Goal: Information Seeking & Learning: Understand process/instructions

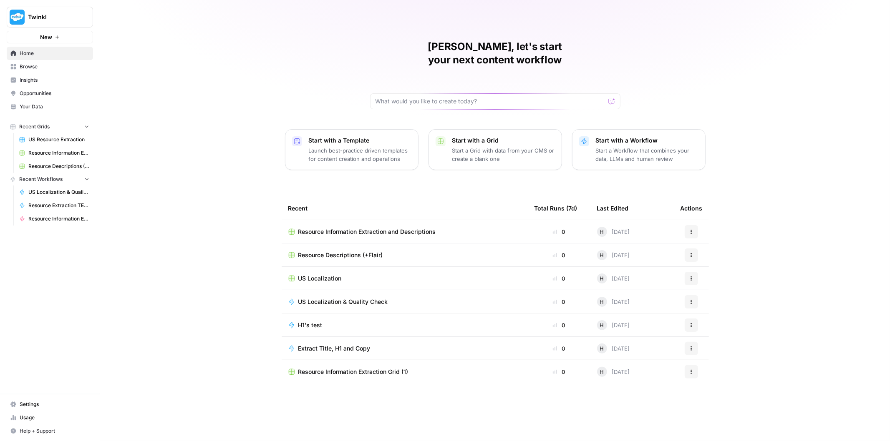
click at [41, 108] on span "Your Data" at bounding box center [55, 107] width 70 height 8
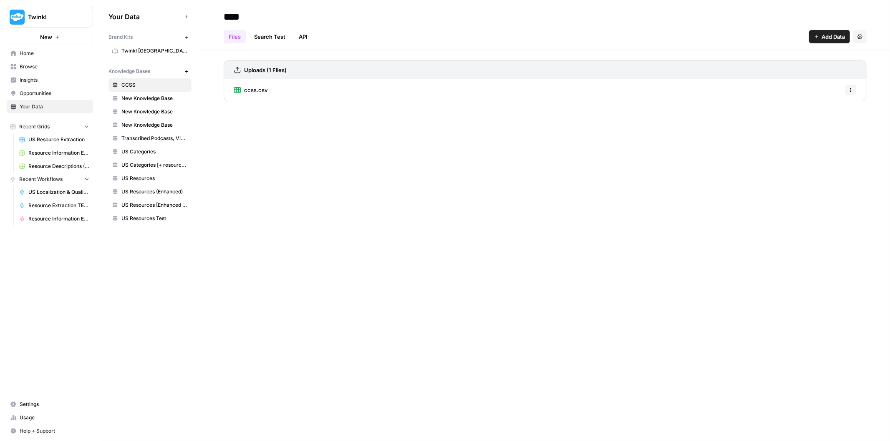
click at [149, 219] on span "US Resources Test" at bounding box center [154, 219] width 66 height 8
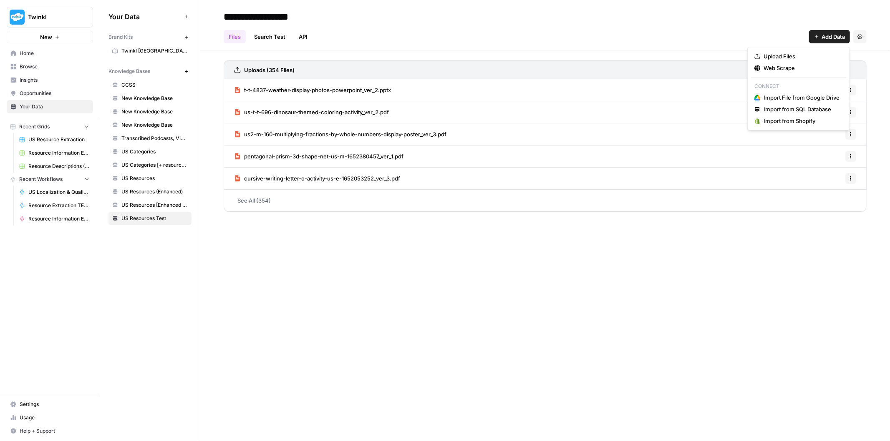
click at [829, 40] on span "Add Data" at bounding box center [832, 37] width 23 height 8
click at [777, 57] on span "Upload Files" at bounding box center [801, 56] width 76 height 8
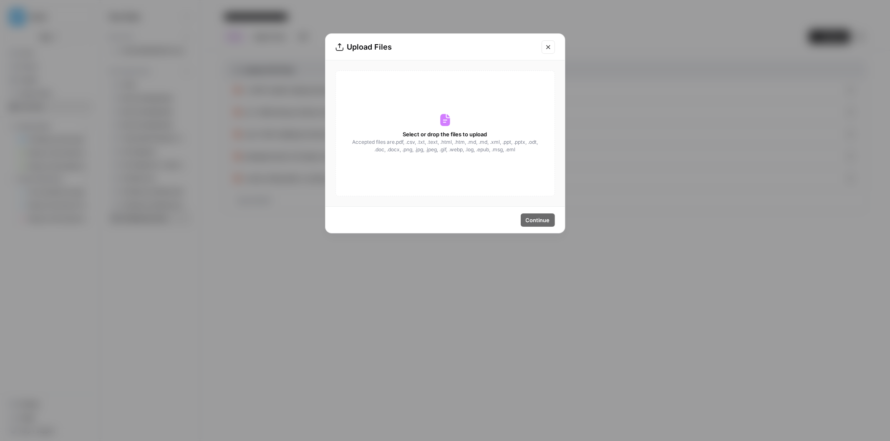
drag, startPoint x: 398, startPoint y: 140, endPoint x: 530, endPoint y: 150, distance: 132.6
click at [530, 150] on div "Select or drop the files to upload Accepted files are .pdf, .csv, .txt, .text, …" at bounding box center [444, 133] width 219 height 126
click at [551, 48] on button "Close modal" at bounding box center [547, 46] width 13 height 13
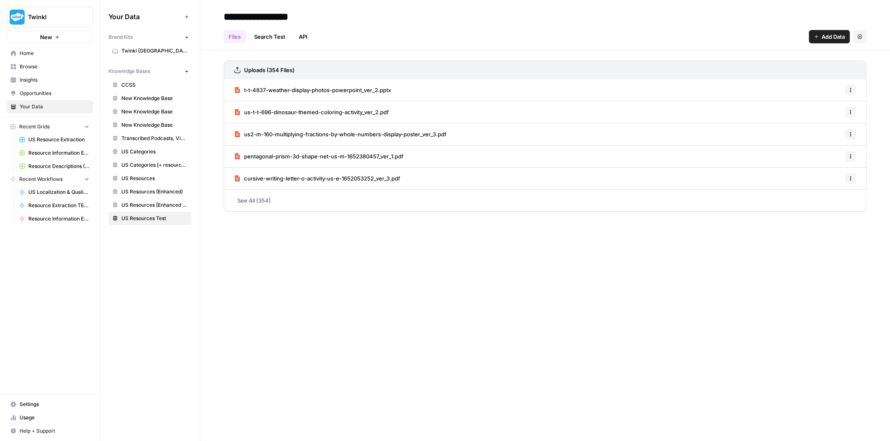
click at [302, 38] on link "API" at bounding box center [303, 36] width 19 height 13
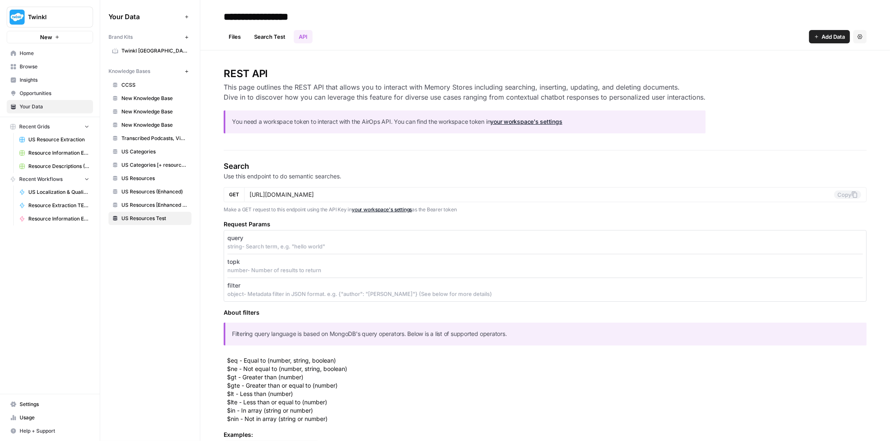
click at [232, 38] on link "Files" at bounding box center [235, 36] width 22 height 13
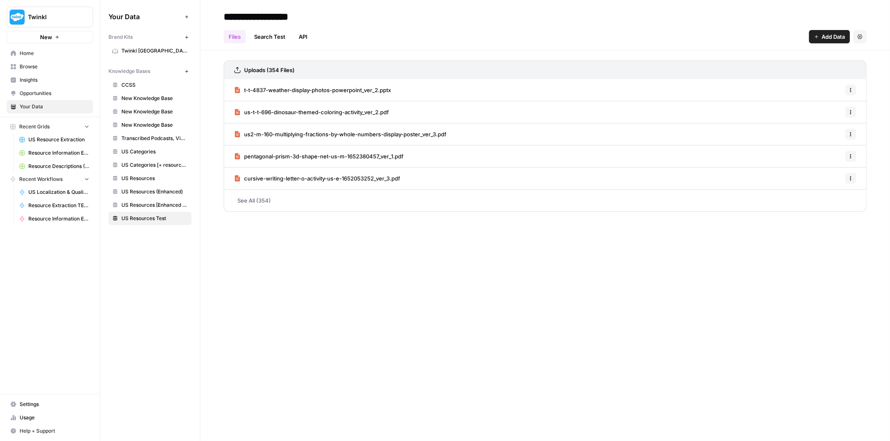
click at [68, 204] on span "Resource Extraction TEST" at bounding box center [58, 206] width 61 height 8
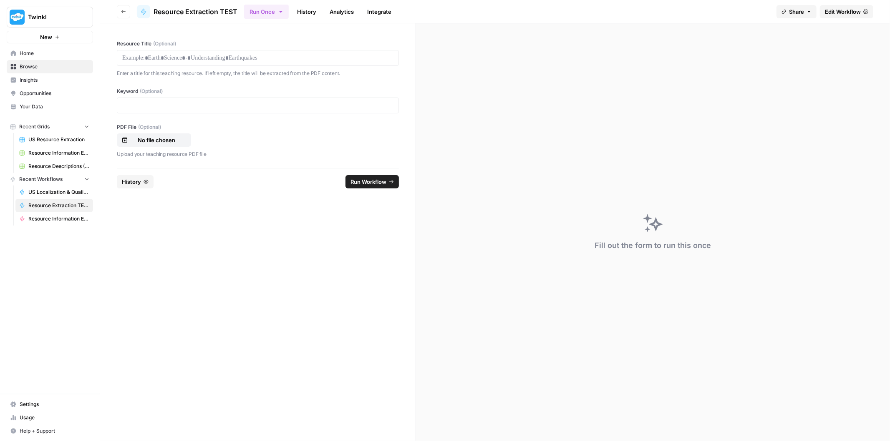
click at [794, 11] on span "Share" at bounding box center [796, 12] width 15 height 8
click at [798, 13] on span "Share" at bounding box center [796, 12] width 15 height 8
click at [66, 15] on span "Twinkl" at bounding box center [53, 17] width 50 height 8
click at [274, 256] on form "Resource Title (Optional) Enter a title for this teaching resource. If left emp…" at bounding box center [258, 232] width 316 height 418
click at [844, 9] on span "Edit Workflow" at bounding box center [843, 12] width 36 height 8
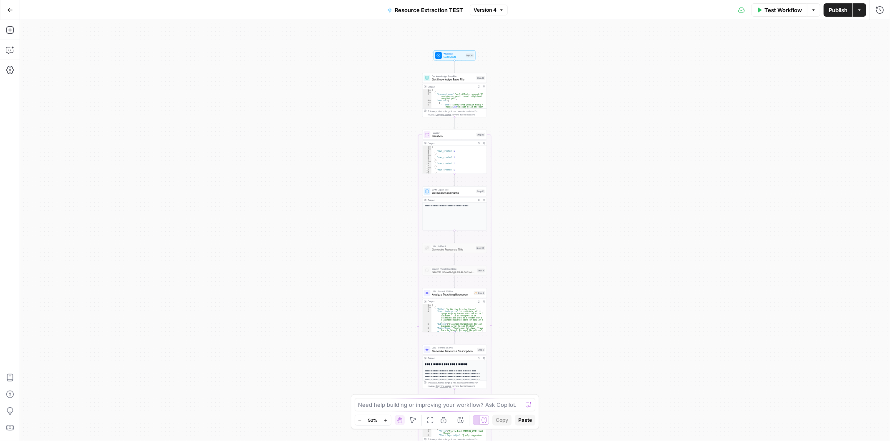
drag, startPoint x: 579, startPoint y: 93, endPoint x: 579, endPoint y: 113, distance: 19.2
click at [579, 113] on div "Workflow Set Inputs Inputs Get Knowledge Base File Get Knowledge Base File Step…" at bounding box center [455, 230] width 870 height 421
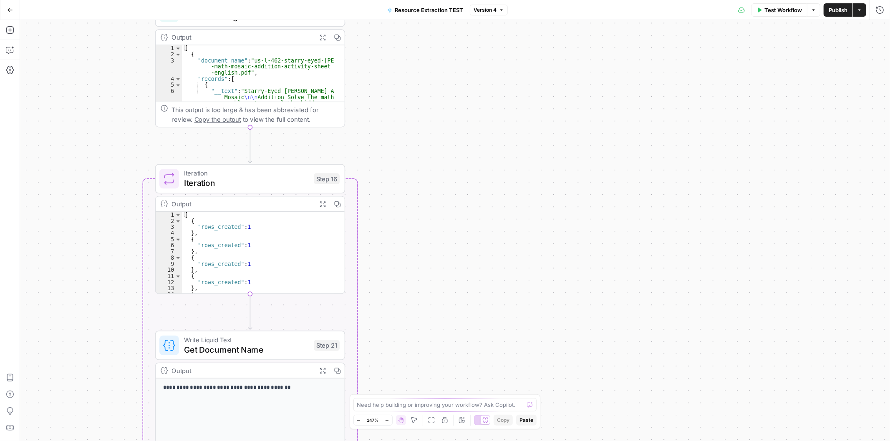
drag, startPoint x: 450, startPoint y: 109, endPoint x: 601, endPoint y: 192, distance: 172.8
click at [601, 192] on div "Workflow Set Inputs Inputs Get Knowledge Base File Get Knowledge Base File Step…" at bounding box center [455, 230] width 870 height 421
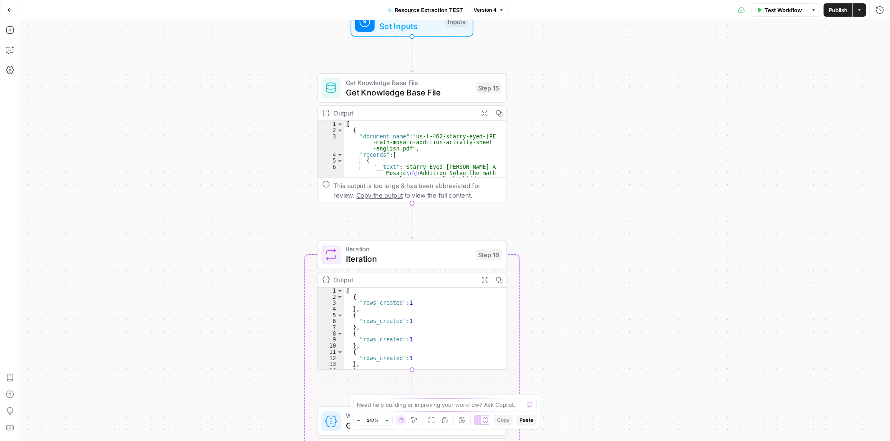
drag, startPoint x: 468, startPoint y: 190, endPoint x: 539, endPoint y: 224, distance: 78.2
click at [539, 224] on div "Workflow Set Inputs Inputs Get Knowledge Base File Get Knowledge Base File Step…" at bounding box center [455, 230] width 870 height 421
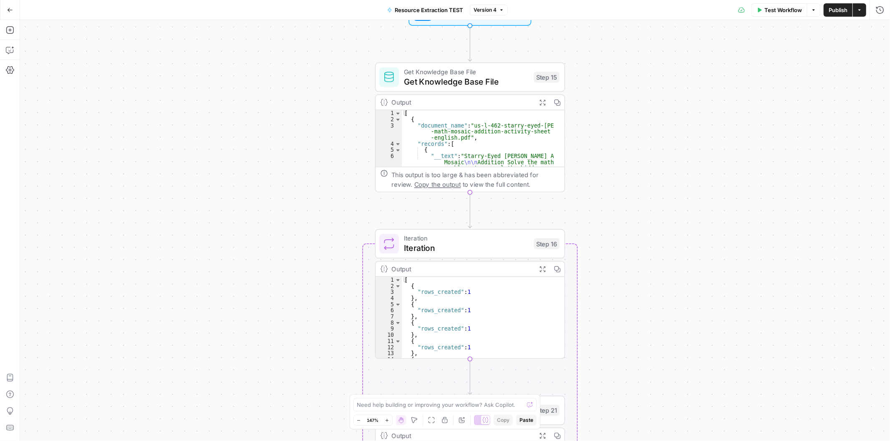
drag, startPoint x: 557, startPoint y: 213, endPoint x: 615, endPoint y: 202, distance: 59.0
click at [615, 202] on div "Workflow Set Inputs Inputs Get Knowledge Base File Get Knowledge Base File Step…" at bounding box center [455, 230] width 870 height 421
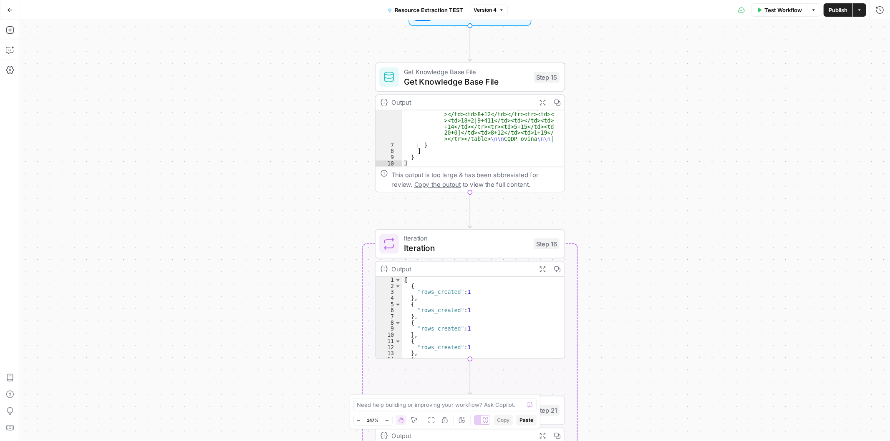
scroll to position [170, 0]
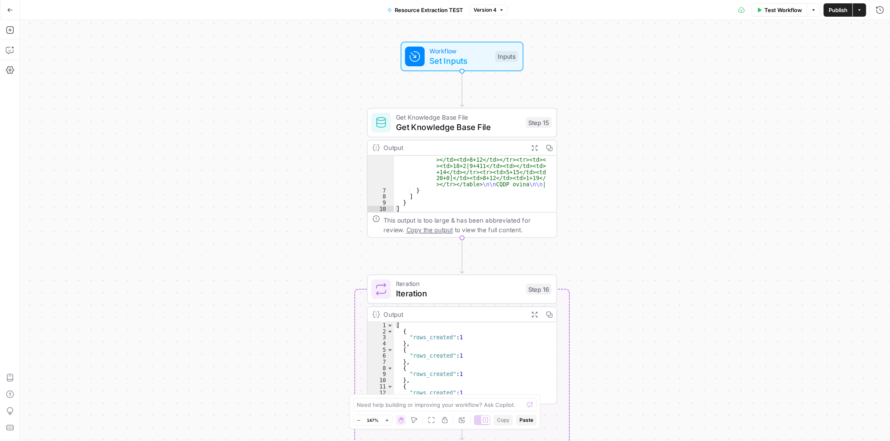
drag, startPoint x: 630, startPoint y: 120, endPoint x: 611, endPoint y: 198, distance: 80.7
click at [611, 198] on div "Workflow Set Inputs Inputs Get Knowledge Base File Get Knowledge Base File Step…" at bounding box center [455, 230] width 870 height 421
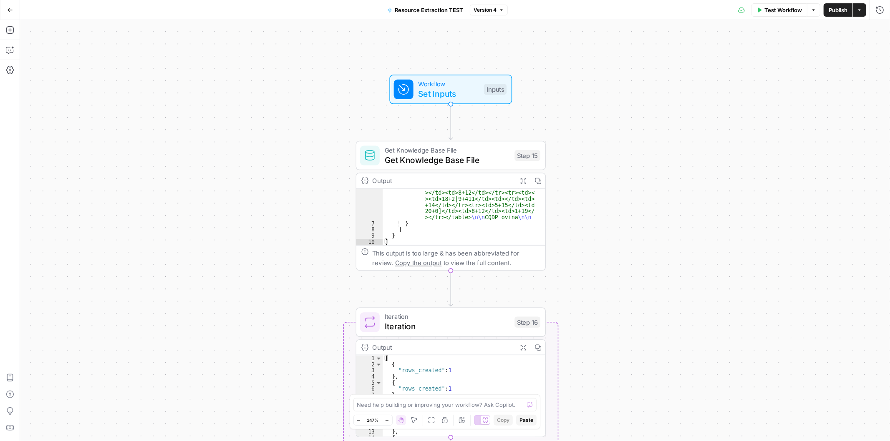
click at [424, 155] on span "Get Knowledge Base File" at bounding box center [447, 160] width 125 height 12
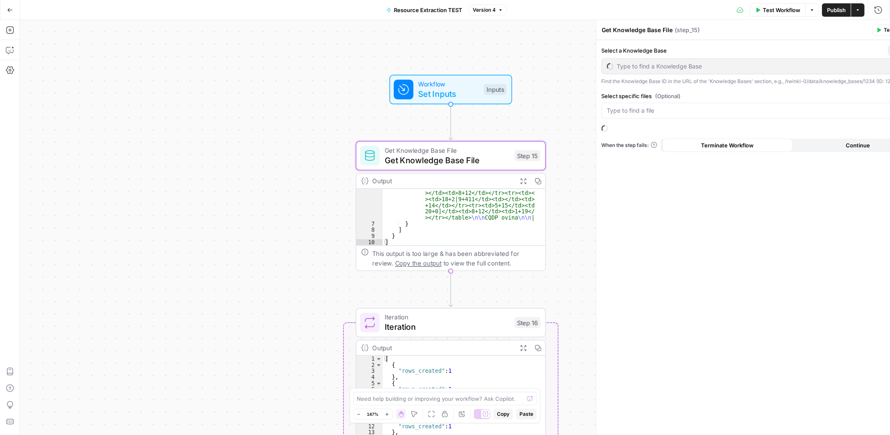
type input "US Resources Test"
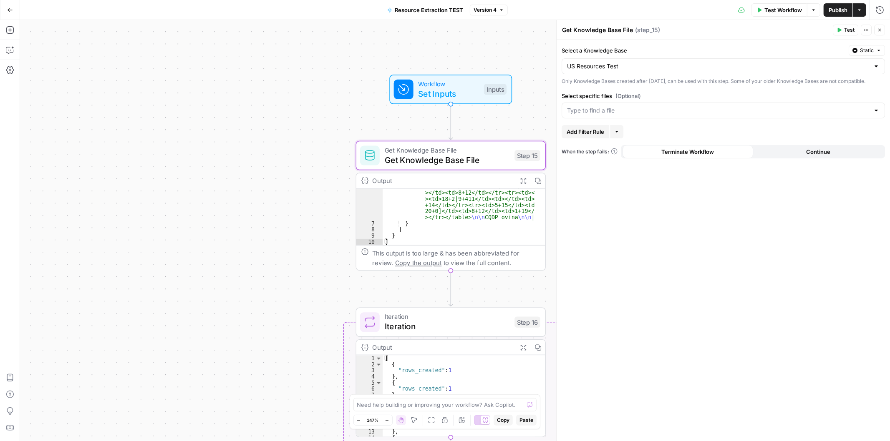
click at [881, 118] on div at bounding box center [722, 111] width 323 height 16
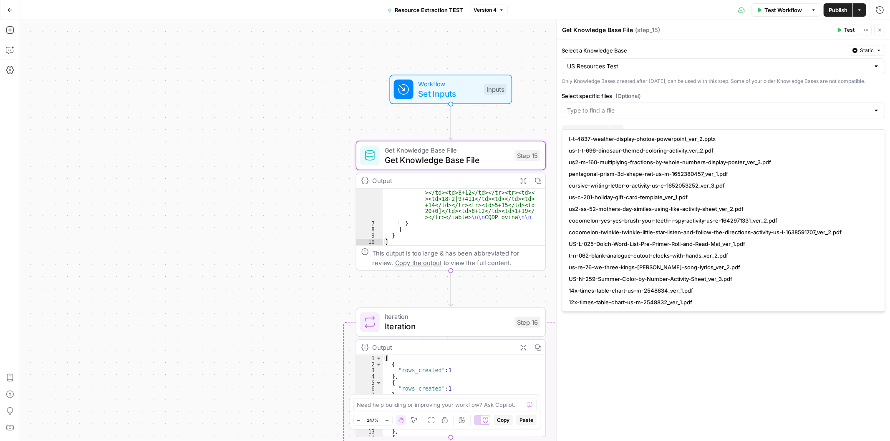
click at [881, 118] on div at bounding box center [722, 111] width 323 height 16
click at [869, 93] on div "Select a Knowledge Base Static US Resources Test Only Knowledge Bases created a…" at bounding box center [722, 241] width 333 height 402
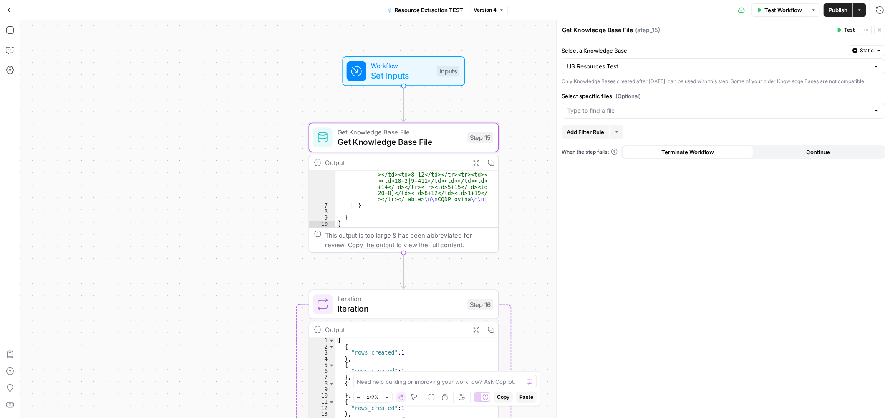
drag, startPoint x: 256, startPoint y: 99, endPoint x: 204, endPoint y: 80, distance: 55.2
click at [204, 80] on div "Workflow Set Inputs Inputs Get Knowledge Base File Get Knowledge Base File Step…" at bounding box center [455, 219] width 870 height 398
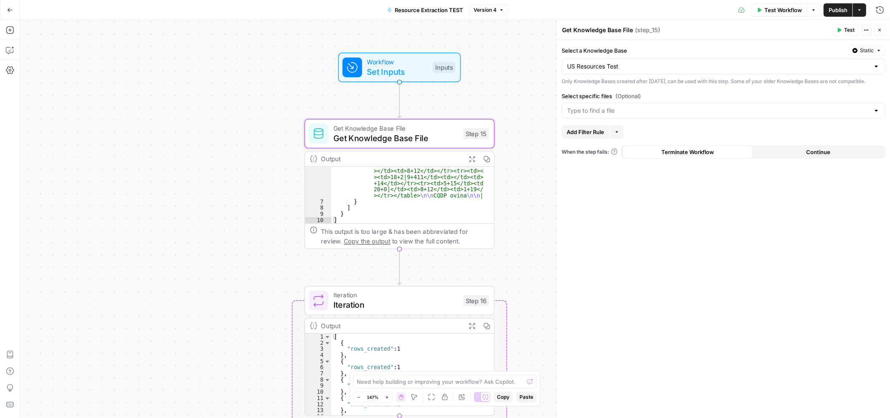
click at [217, 85] on div "Workflow Set Inputs Inputs Get Knowledge Base File Get Knowledge Base File Step…" at bounding box center [455, 219] width 870 height 398
click at [226, 98] on div "Workflow Set Inputs Inputs Get Knowledge Base File Get Knowledge Base File Step…" at bounding box center [455, 219] width 870 height 398
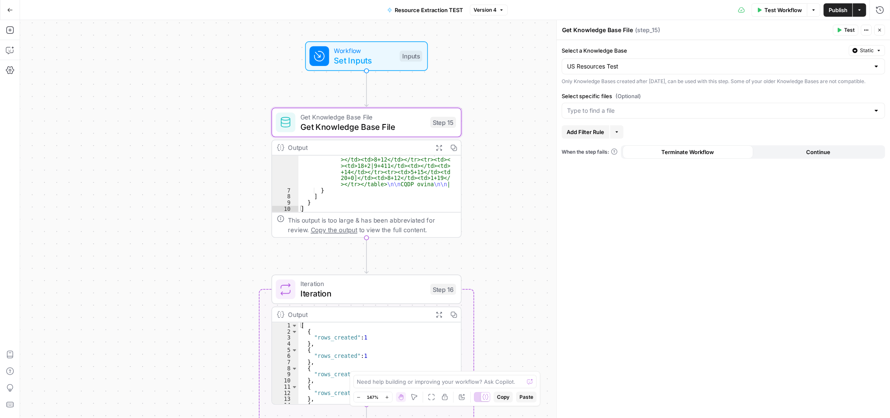
drag, startPoint x: 518, startPoint y: 168, endPoint x: 481, endPoint y: 156, distance: 38.9
click at [481, 156] on div "Workflow Set Inputs Inputs Get Knowledge Base File Get Knowledge Base File Step…" at bounding box center [455, 219] width 870 height 398
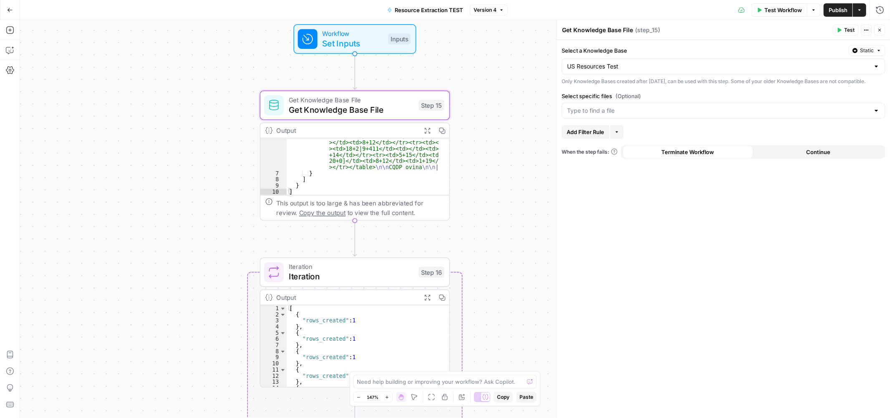
drag, startPoint x: 519, startPoint y: 152, endPoint x: 510, endPoint y: 138, distance: 16.4
click at [510, 138] on div "Workflow Set Inputs Inputs Get Knowledge Base File Get Knowledge Base File Step…" at bounding box center [455, 219] width 870 height 398
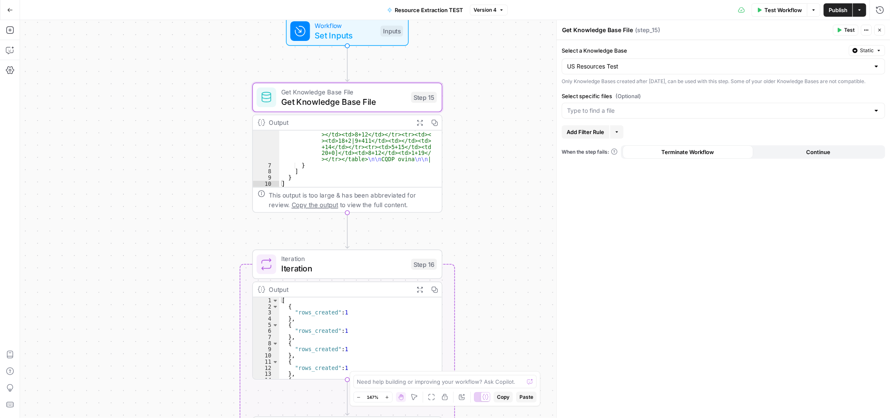
click at [873, 68] on div at bounding box center [876, 66] width 7 height 8
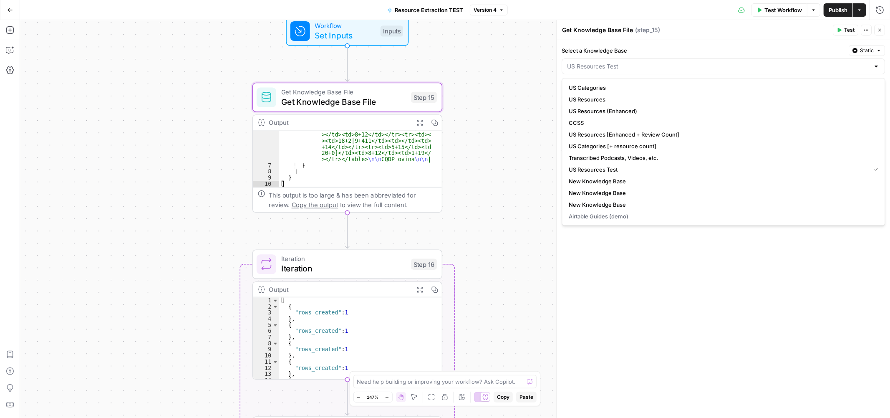
type input "US Resources Test"
click at [462, 70] on div "Workflow Set Inputs Inputs Get Knowledge Base File Get Knowledge Base File Step…" at bounding box center [455, 219] width 870 height 398
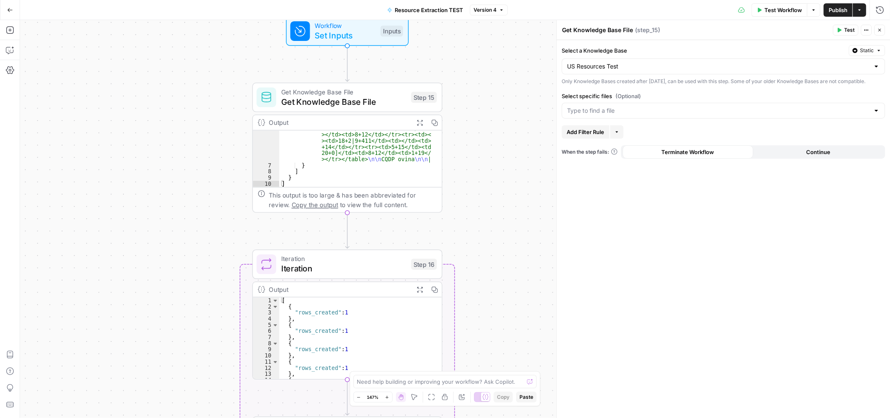
click at [11, 12] on icon "button" at bounding box center [10, 10] width 6 height 6
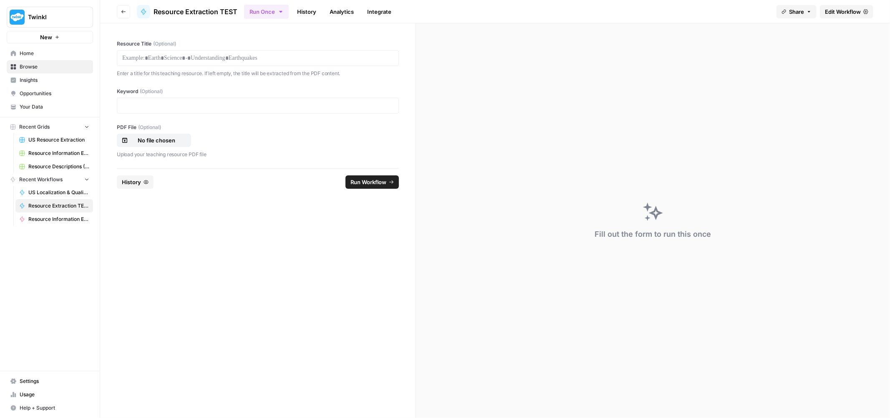
click at [304, 14] on link "History" at bounding box center [306, 11] width 29 height 13
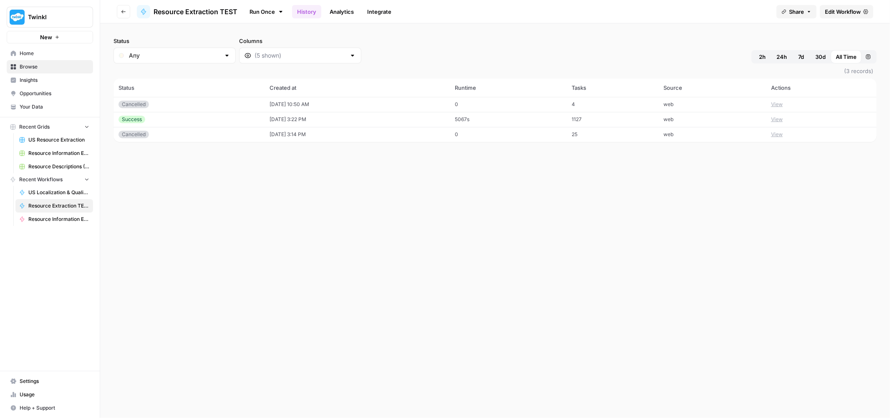
click at [266, 10] on link "Run Once" at bounding box center [266, 12] width 45 height 14
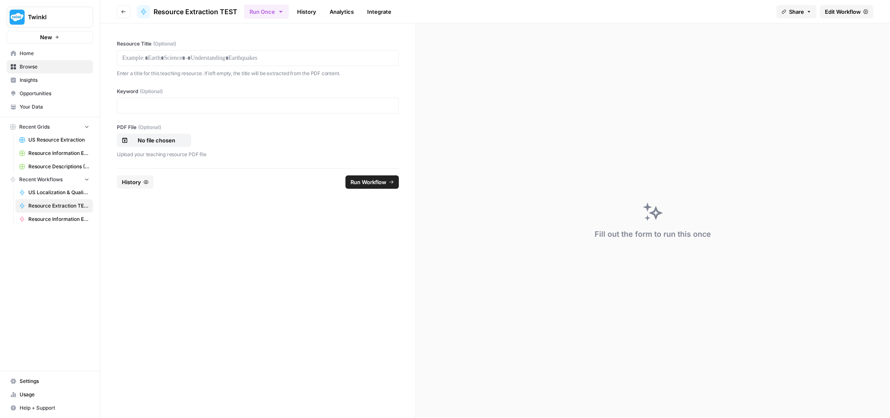
click at [858, 10] on span "Edit Workflow" at bounding box center [843, 12] width 36 height 8
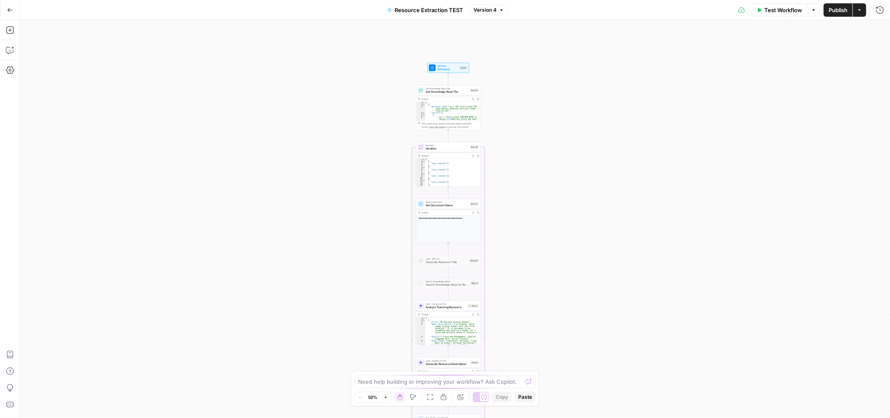
drag, startPoint x: 548, startPoint y: 117, endPoint x: 522, endPoint y: 261, distance: 146.6
click at [543, 77] on div "Workflow Set Inputs Inputs Get Knowledge Base File Get Knowledge Base File Step…" at bounding box center [455, 219] width 870 height 398
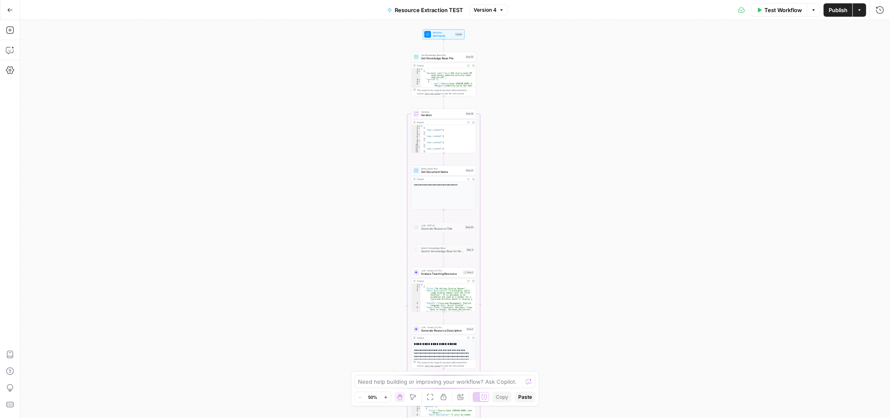
click at [385, 397] on icon "button" at bounding box center [385, 397] width 5 height 5
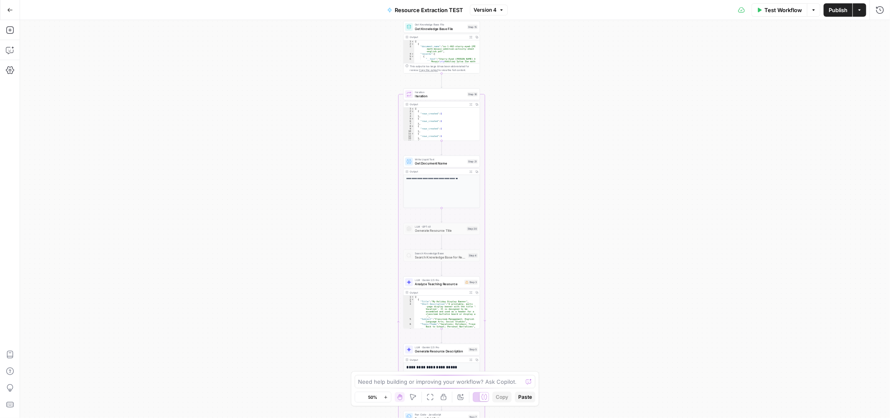
click at [386, 397] on icon "button" at bounding box center [385, 396] width 3 height 3
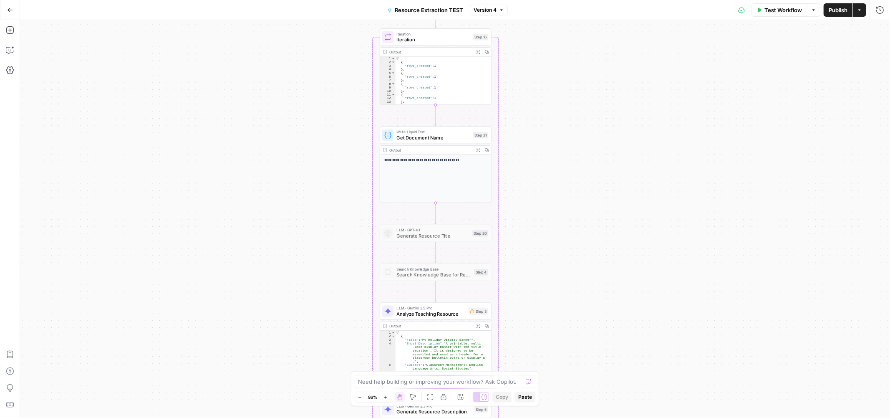
click at [386, 397] on icon "button" at bounding box center [385, 396] width 3 height 3
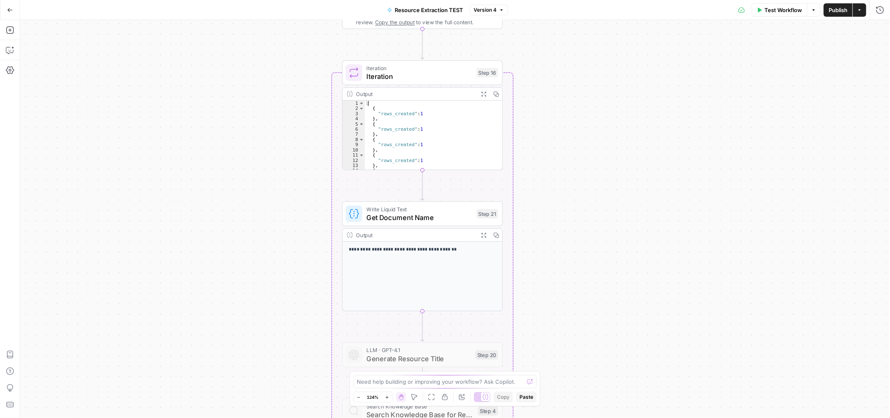
drag, startPoint x: 573, startPoint y: 162, endPoint x: 553, endPoint y: 289, distance: 128.8
click at [553, 289] on div "Workflow Set Inputs Inputs Get Knowledge Base File Get Knowledge Base File Step…" at bounding box center [455, 219] width 870 height 398
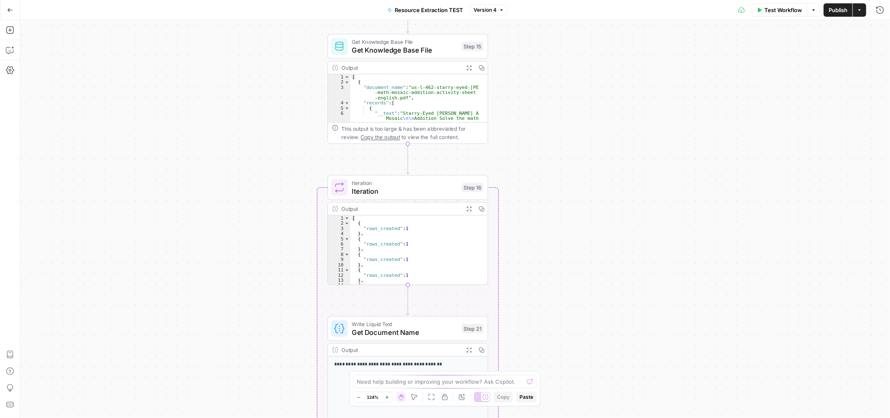
drag, startPoint x: 563, startPoint y: 194, endPoint x: 561, endPoint y: 227, distance: 33.4
click at [561, 227] on div "Workflow Set Inputs Inputs Get Knowledge Base File Get Knowledge Base File Step…" at bounding box center [455, 219] width 870 height 398
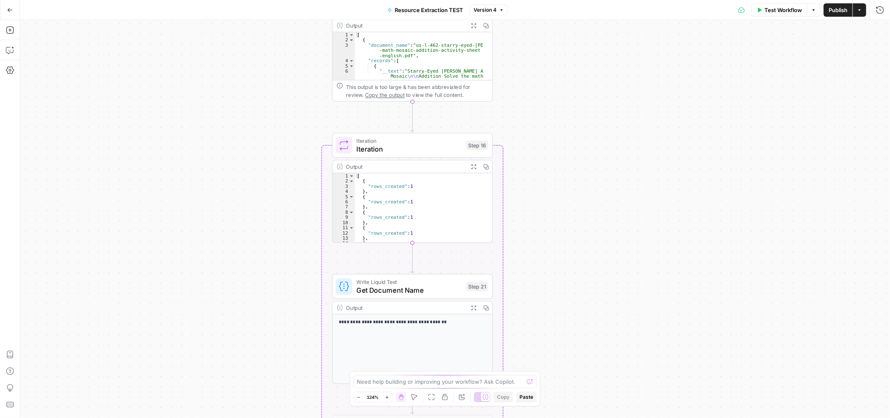
drag, startPoint x: 553, startPoint y: 294, endPoint x: 558, endPoint y: 251, distance: 42.8
click at [558, 251] on div "Workflow Set Inputs Inputs Get Knowledge Base File Get Knowledge Base File Step…" at bounding box center [455, 219] width 870 height 398
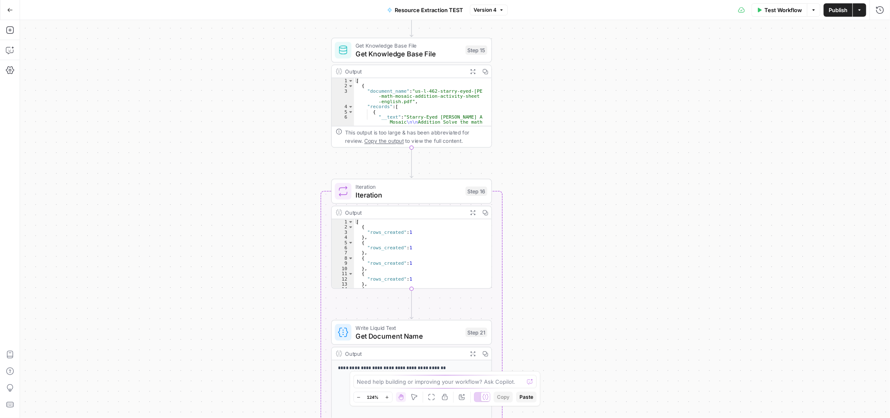
drag, startPoint x: 616, startPoint y: 165, endPoint x: 619, endPoint y: 169, distance: 5.0
click at [618, 171] on div "Workflow Set Inputs Inputs Get Knowledge Base File Get Knowledge Base File Step…" at bounding box center [455, 219] width 870 height 398
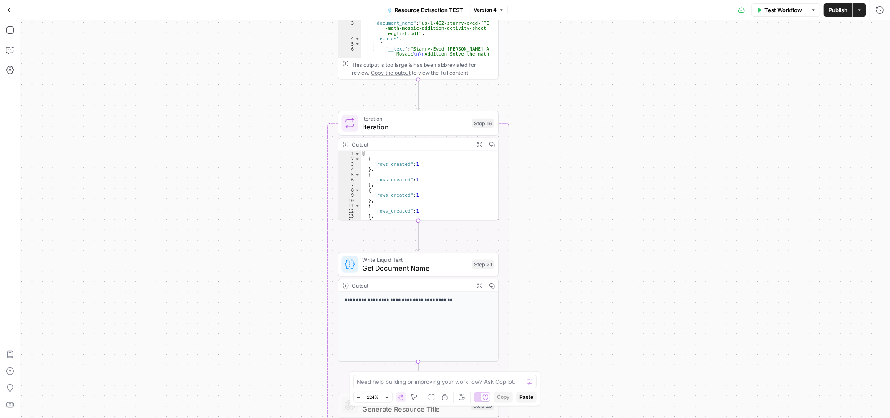
drag, startPoint x: 555, startPoint y: 190, endPoint x: 550, endPoint y: 124, distance: 66.5
click at [551, 124] on div "Workflow Set Inputs Inputs Get Knowledge Base File Get Knowledge Base File Step…" at bounding box center [455, 219] width 870 height 398
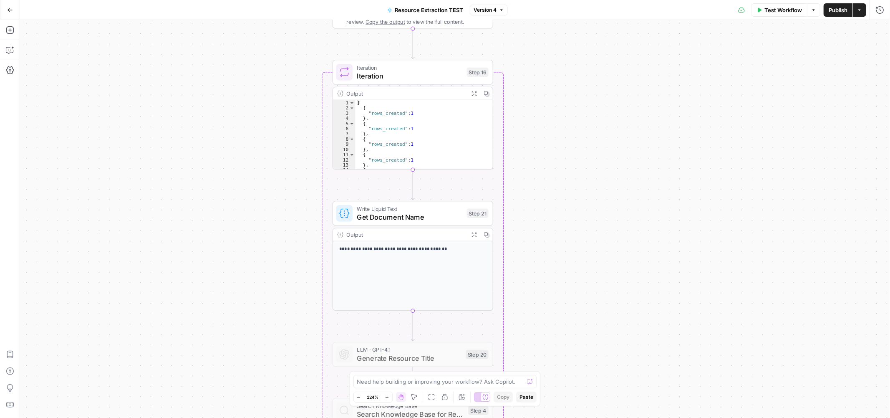
drag, startPoint x: 595, startPoint y: 224, endPoint x: 589, endPoint y: 147, distance: 77.4
click at [589, 147] on div "Workflow Set Inputs Inputs Get Knowledge Base File Get Knowledge Base File Step…" at bounding box center [455, 219] width 870 height 398
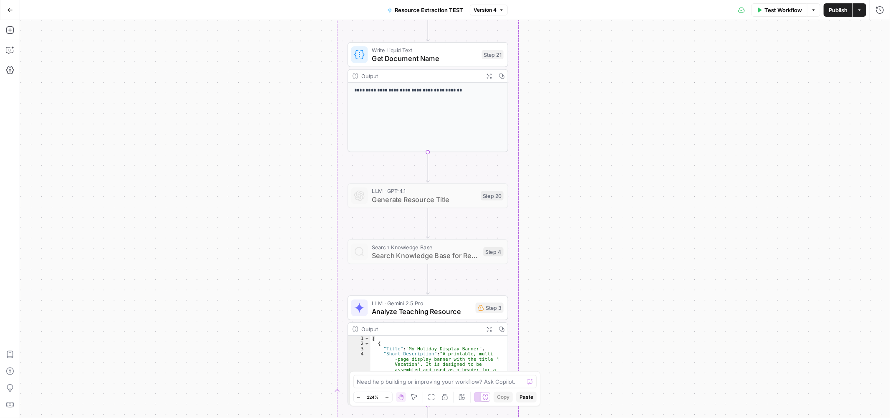
drag, startPoint x: 547, startPoint y: 269, endPoint x: 567, endPoint y: 140, distance: 130.4
click at [567, 140] on div "Workflow Set Inputs Inputs Get Knowledge Base File Get Knowledge Base File Step…" at bounding box center [455, 219] width 870 height 398
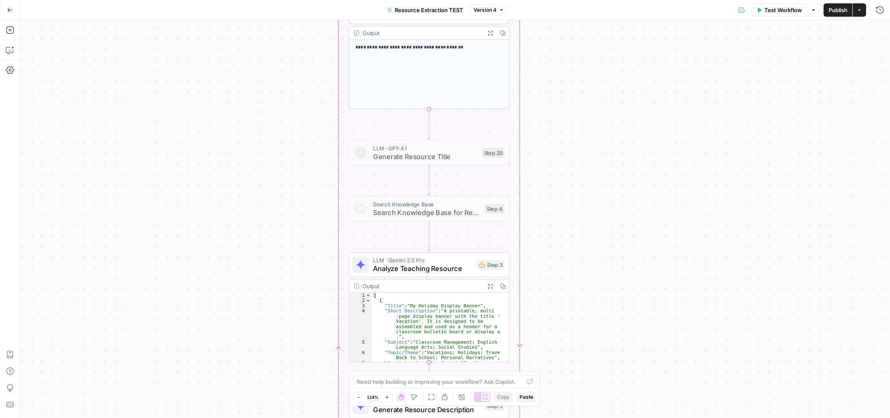
drag, startPoint x: 547, startPoint y: 264, endPoint x: 536, endPoint y: 282, distance: 20.8
click at [539, 284] on div "Workflow Set Inputs Inputs Get Knowledge Base File Get Knowledge Base File Step…" at bounding box center [455, 219] width 870 height 398
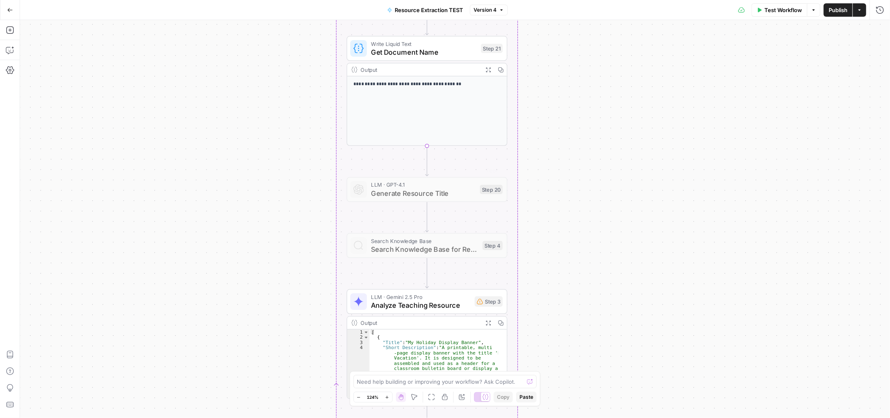
drag, startPoint x: 543, startPoint y: 92, endPoint x: 537, endPoint y: 138, distance: 46.3
click at [537, 138] on div "Workflow Set Inputs Inputs Get Knowledge Base File Get Knowledge Base File Step…" at bounding box center [455, 219] width 870 height 398
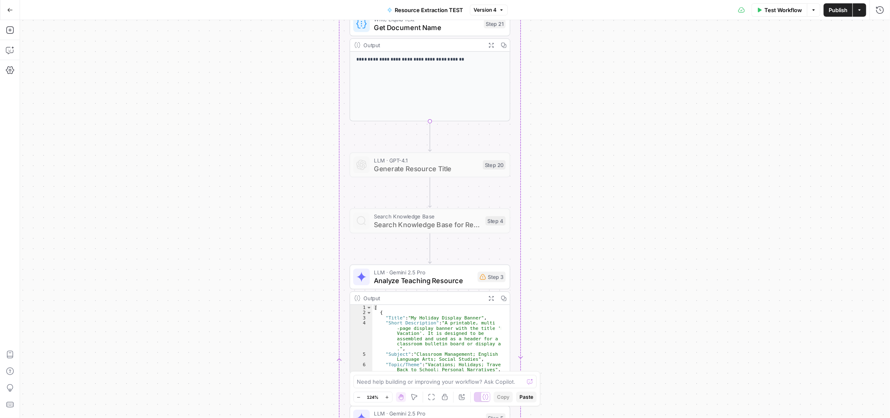
drag, startPoint x: 582, startPoint y: 216, endPoint x: 581, endPoint y: 152, distance: 63.8
click at [581, 152] on div "Workflow Set Inputs Inputs Get Knowledge Base File Get Knowledge Base File Step…" at bounding box center [455, 219] width 870 height 398
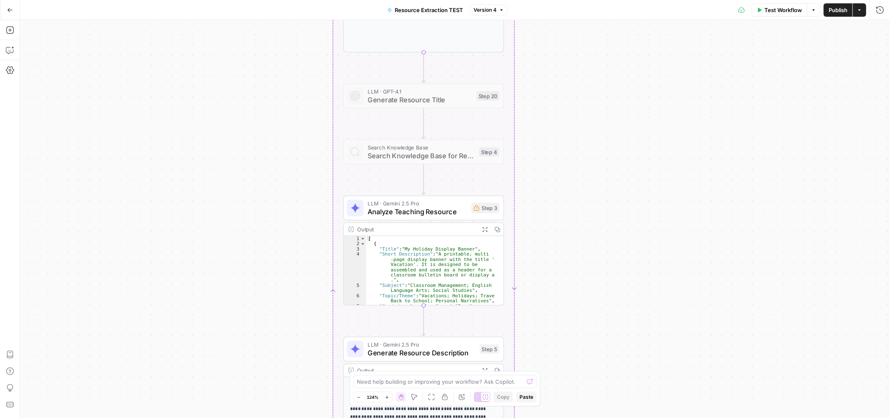
drag, startPoint x: 547, startPoint y: 231, endPoint x: 503, endPoint y: 228, distance: 43.9
click at [546, 231] on div "Workflow Set Inputs Inputs Get Knowledge Base File Get Knowledge Base File Step…" at bounding box center [455, 219] width 870 height 398
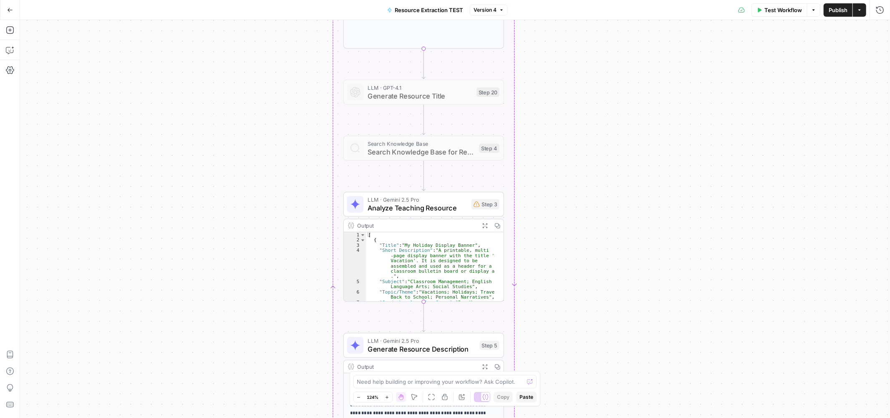
drag, startPoint x: 536, startPoint y: 254, endPoint x: 537, endPoint y: 219, distance: 34.6
click at [537, 219] on div "Workflow Set Inputs Inputs Get Knowledge Base File Get Knowledge Base File Step…" at bounding box center [455, 219] width 870 height 398
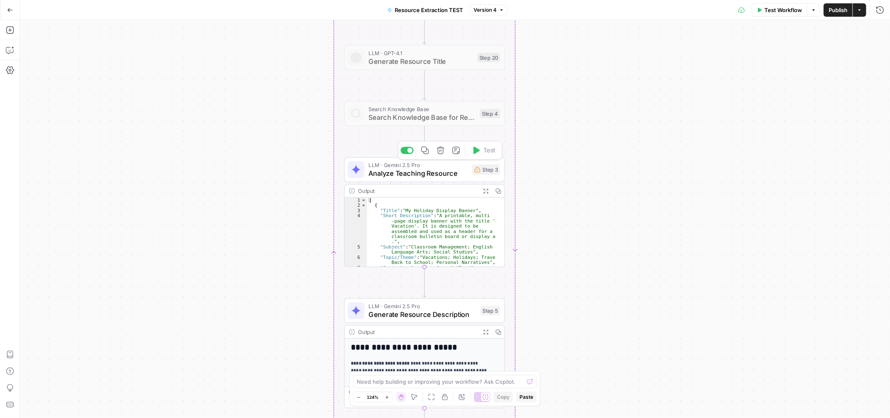
click at [430, 169] on span "Analyze Teaching Resource" at bounding box center [418, 173] width 100 height 10
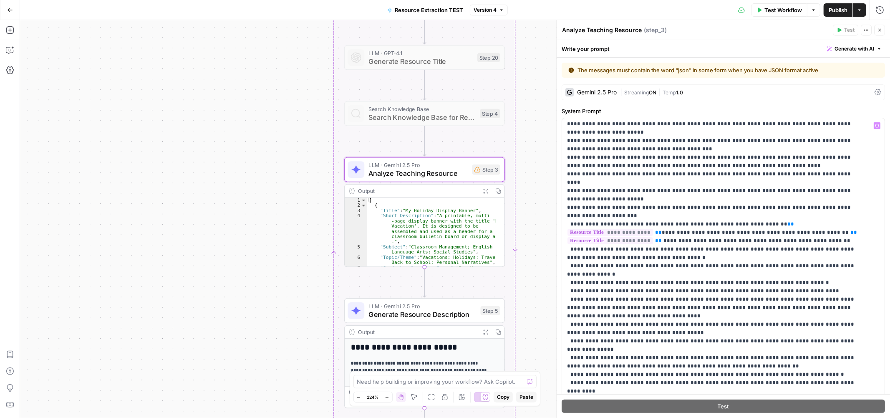
scroll to position [93, 0]
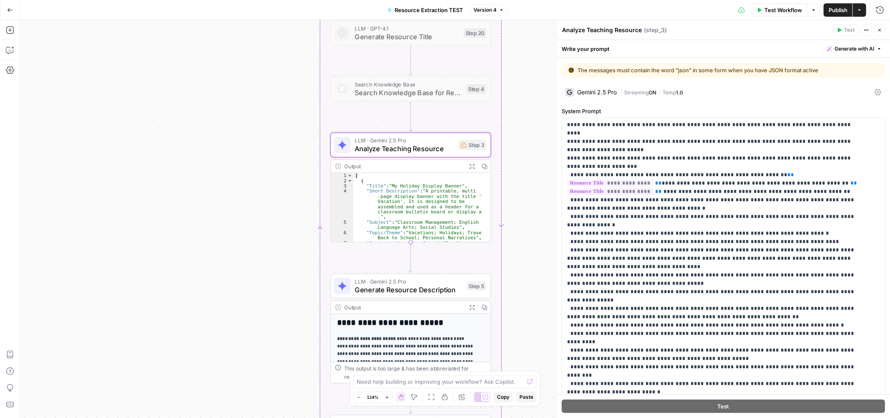
drag, startPoint x: 523, startPoint y: 256, endPoint x: 503, endPoint y: 227, distance: 34.7
click at [503, 227] on div "Workflow Set Inputs Inputs Get Knowledge Base File Get Knowledge Base File Step…" at bounding box center [455, 219] width 870 height 398
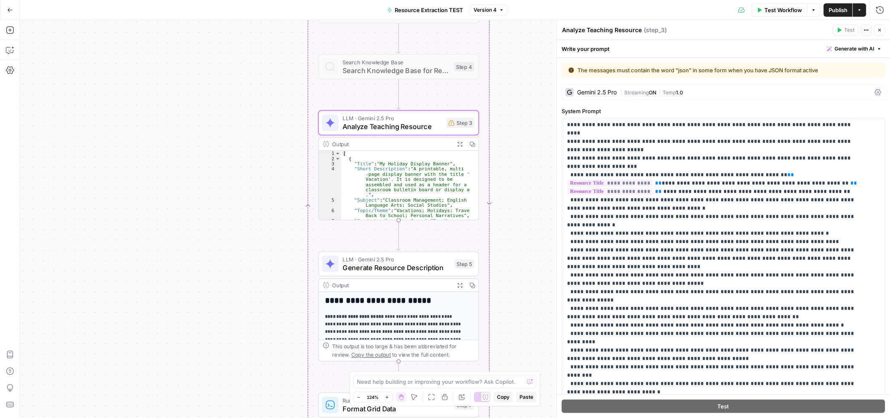
drag, startPoint x: 510, startPoint y: 242, endPoint x: 449, endPoint y: 242, distance: 61.3
click at [501, 227] on div "Workflow Set Inputs Inputs Get Knowledge Base File Get Knowledge Base File Step…" at bounding box center [455, 219] width 870 height 398
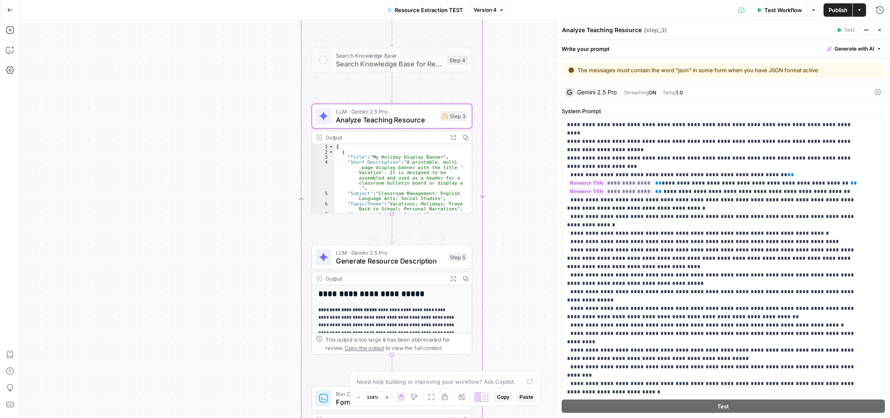
click at [377, 257] on span "Generate Resource Description" at bounding box center [390, 260] width 108 height 10
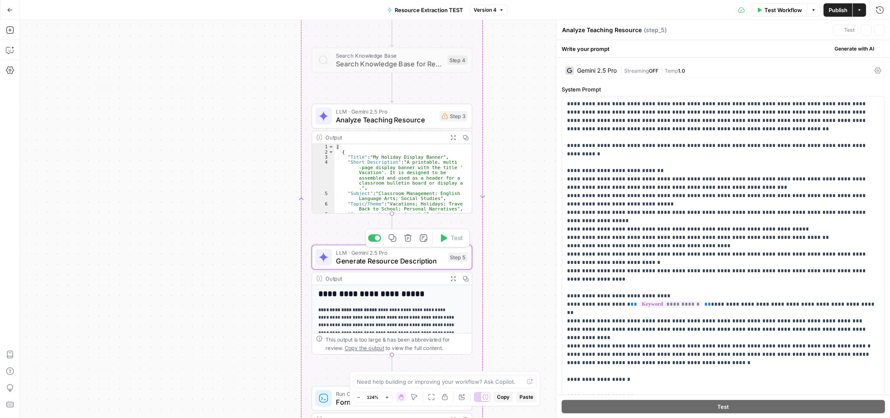
type textarea "Generate Resource Description"
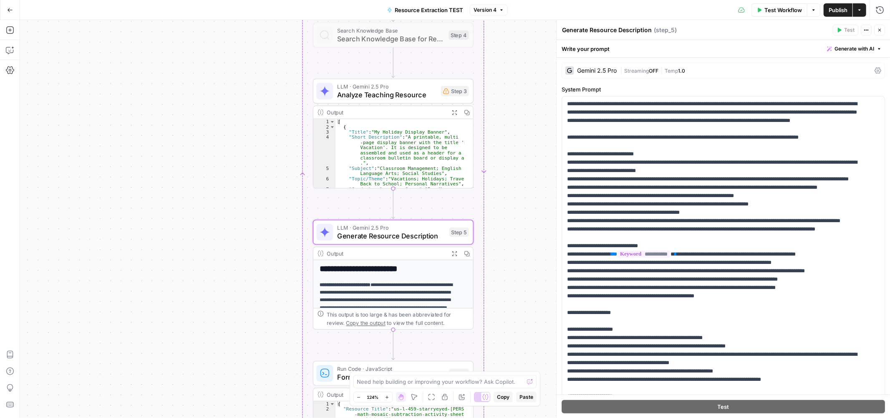
drag, startPoint x: 521, startPoint y: 233, endPoint x: 521, endPoint y: 214, distance: 19.2
click at [521, 214] on div "Workflow Set Inputs Inputs Get Knowledge Base File Get Knowledge Base File Step…" at bounding box center [455, 219] width 870 height 398
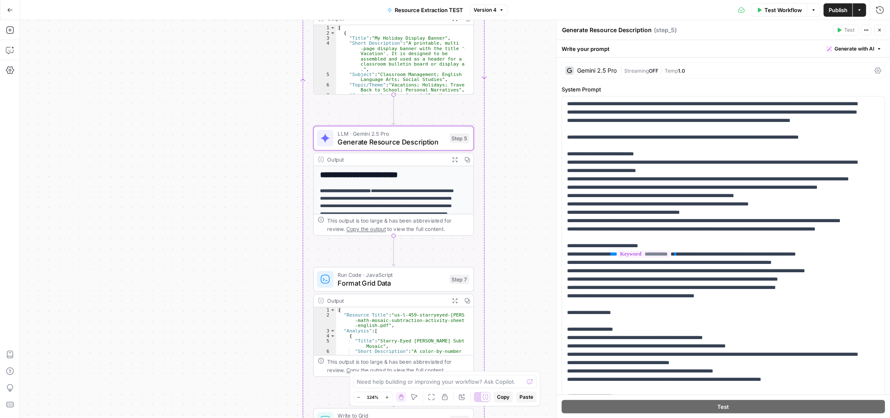
drag, startPoint x: 505, startPoint y: 257, endPoint x: 506, endPoint y: 159, distance: 97.6
click at [506, 157] on div "Workflow Set Inputs Inputs Get Knowledge Base File Get Knowledge Base File Step…" at bounding box center [455, 219] width 870 height 398
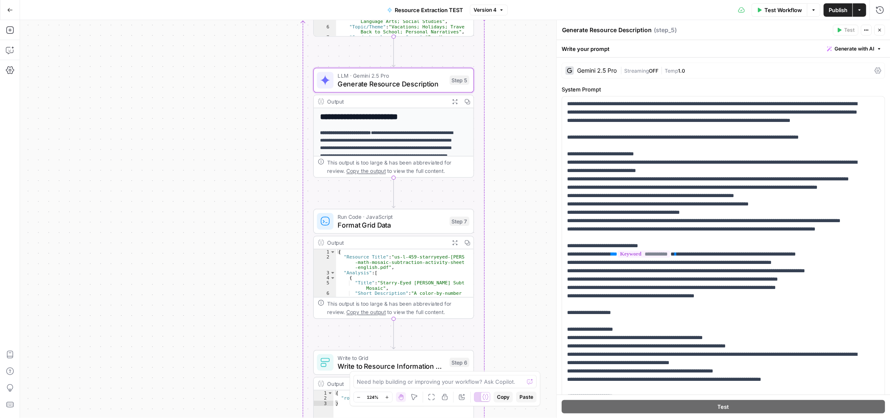
drag, startPoint x: 506, startPoint y: 231, endPoint x: 506, endPoint y: 179, distance: 52.1
click at [506, 179] on div "Workflow Set Inputs Inputs Get Knowledge Base File Get Knowledge Base File Step…" at bounding box center [455, 219] width 870 height 398
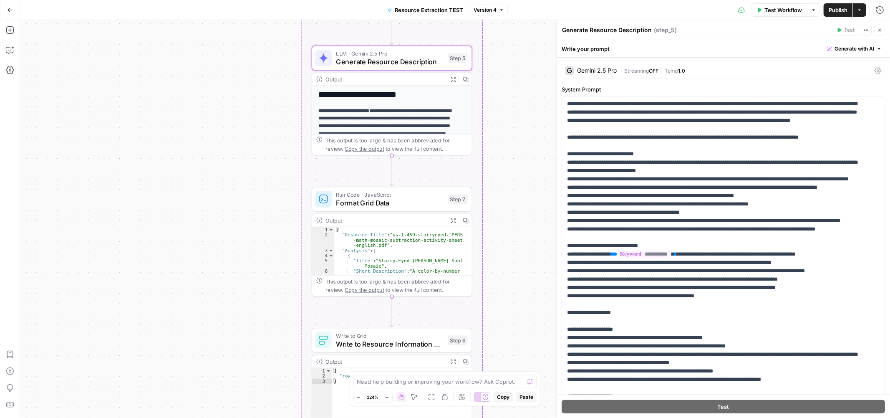
drag, startPoint x: 493, startPoint y: 216, endPoint x: 493, endPoint y: 211, distance: 4.6
click at [493, 211] on div "Workflow Set Inputs Inputs Get Knowledge Base File Get Knowledge Base File Step…" at bounding box center [455, 219] width 870 height 398
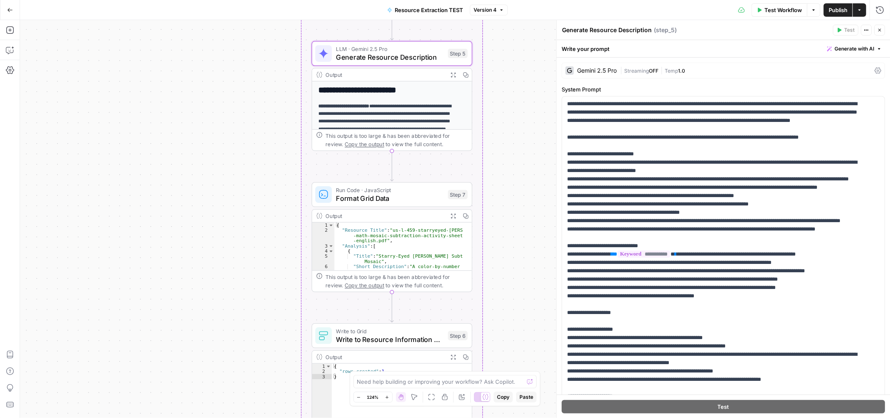
click at [382, 194] on span "Format Grid Data" at bounding box center [390, 198] width 108 height 10
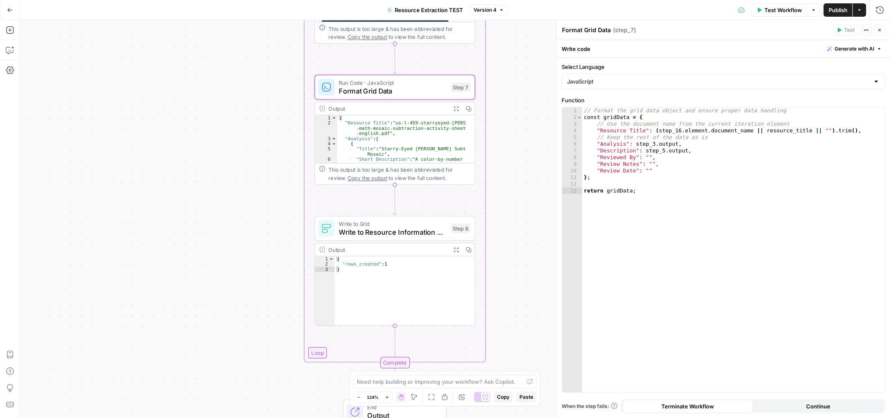
drag, startPoint x: 505, startPoint y: 312, endPoint x: 506, endPoint y: 198, distance: 113.9
click at [506, 198] on div "Workflow Set Inputs Inputs Get Knowledge Base File Get Knowledge Base File Step…" at bounding box center [455, 219] width 870 height 398
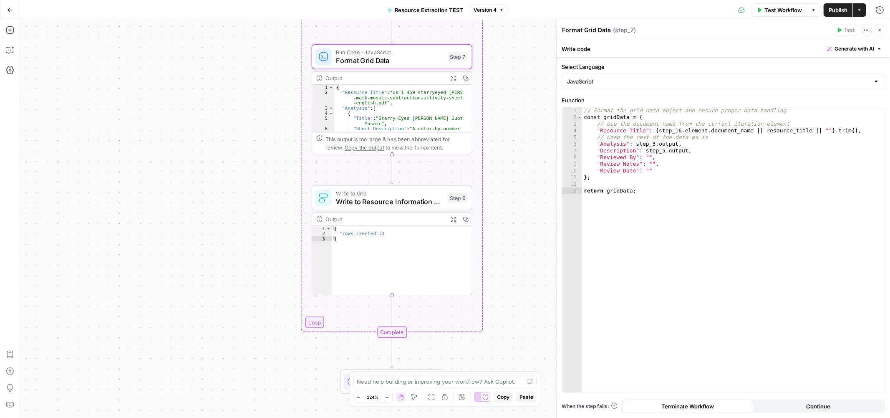
drag, startPoint x: 507, startPoint y: 267, endPoint x: 506, endPoint y: 234, distance: 33.8
click at [506, 234] on div "Workflow Set Inputs Inputs Get Knowledge Base File Get Knowledge Base File Step…" at bounding box center [455, 219] width 870 height 398
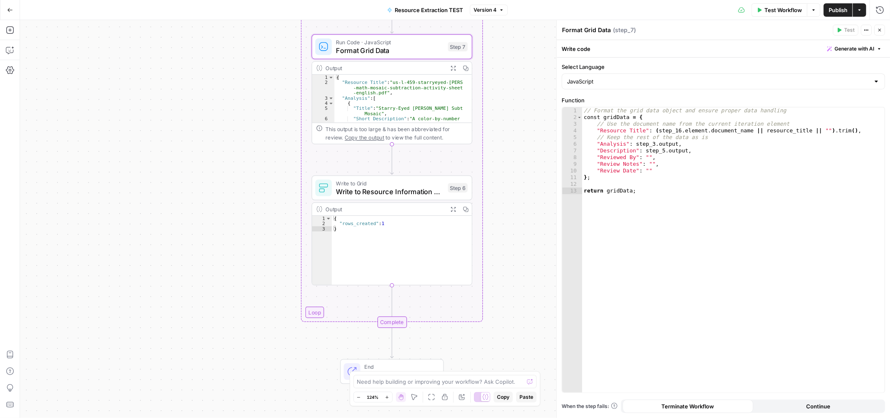
click at [506, 234] on div "Workflow Set Inputs Inputs Get Knowledge Base File Get Knowledge Base File Step…" at bounding box center [455, 219] width 870 height 398
click at [13, 10] on span "Go Back" at bounding box center [13, 10] width 0 height 0
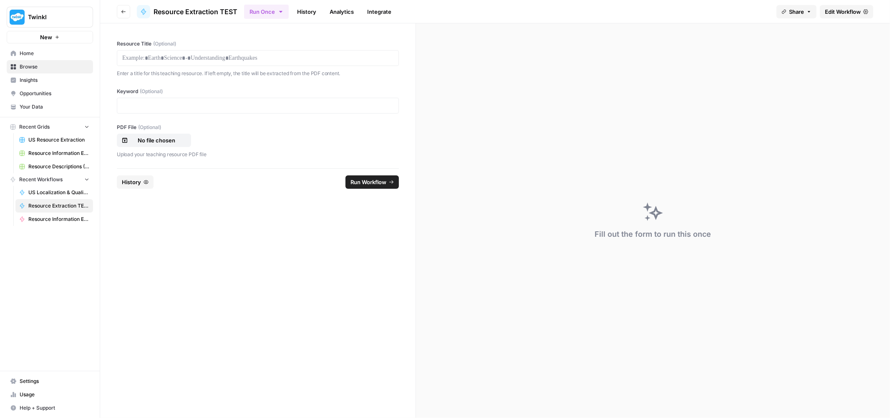
click at [50, 113] on link "Your Data" at bounding box center [50, 106] width 86 height 13
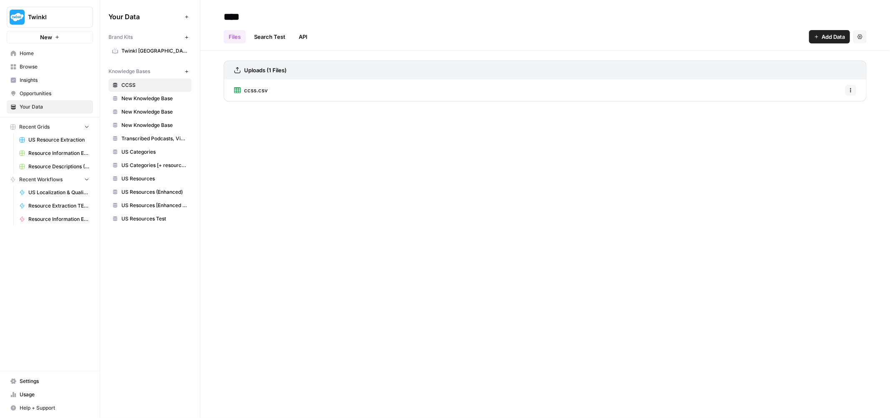
click at [157, 217] on span "US Resources Test" at bounding box center [154, 219] width 66 height 8
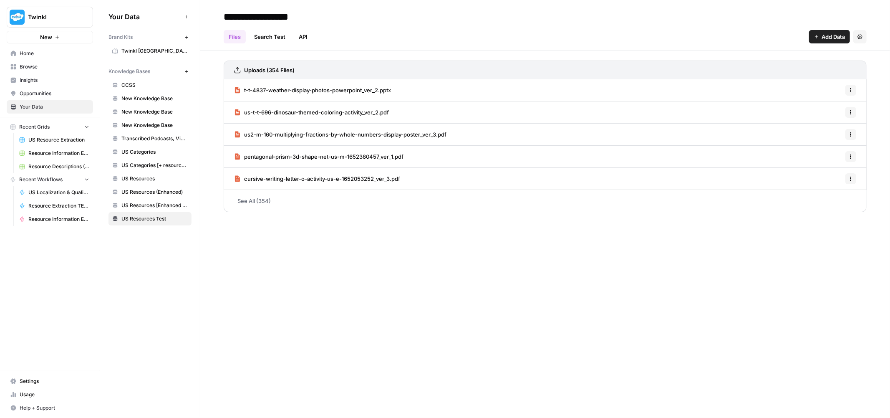
click at [262, 199] on link "See All (354)" at bounding box center [545, 201] width 643 height 22
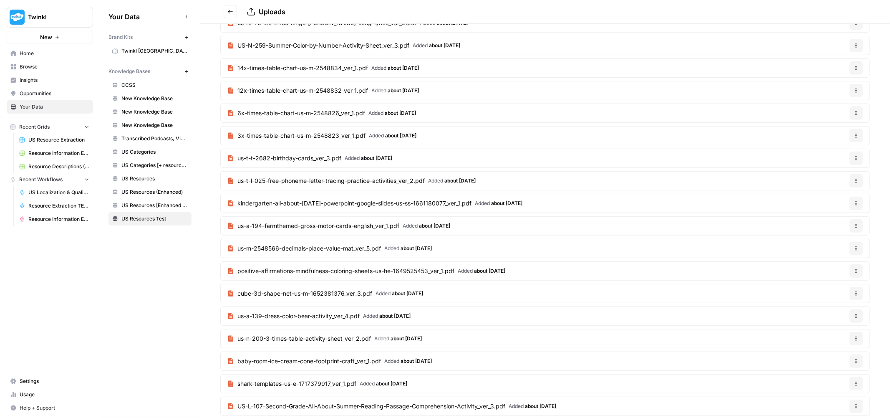
scroll to position [370, 0]
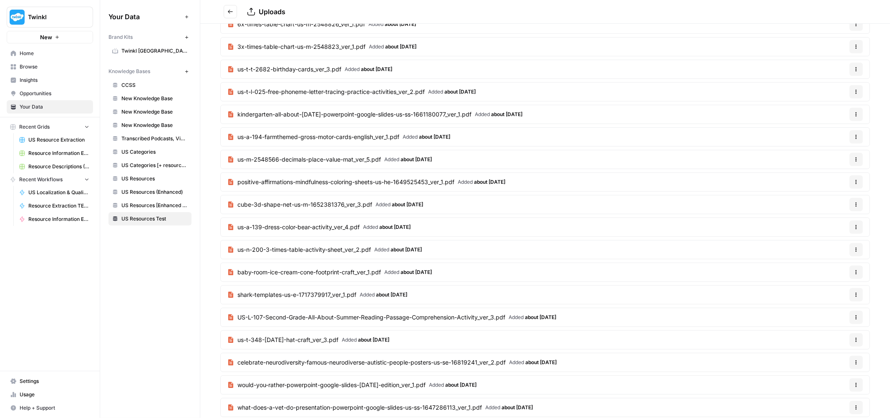
click at [232, 13] on icon "Go back" at bounding box center [230, 12] width 6 height 6
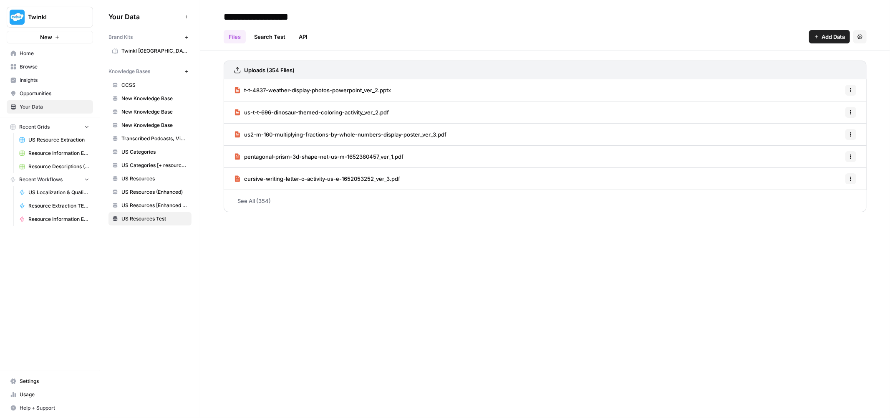
click at [823, 38] on span "Add Data" at bounding box center [832, 37] width 23 height 8
click at [791, 57] on span "Upload Files" at bounding box center [801, 56] width 76 height 8
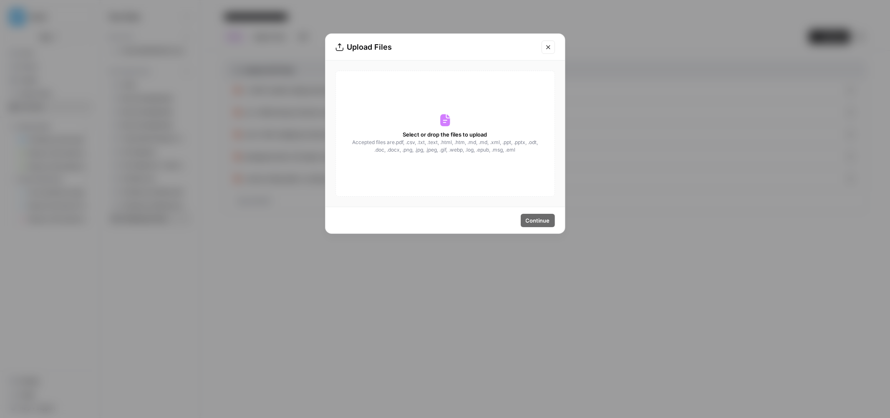
click at [548, 47] on icon "Close modal" at bounding box center [548, 47] width 7 height 7
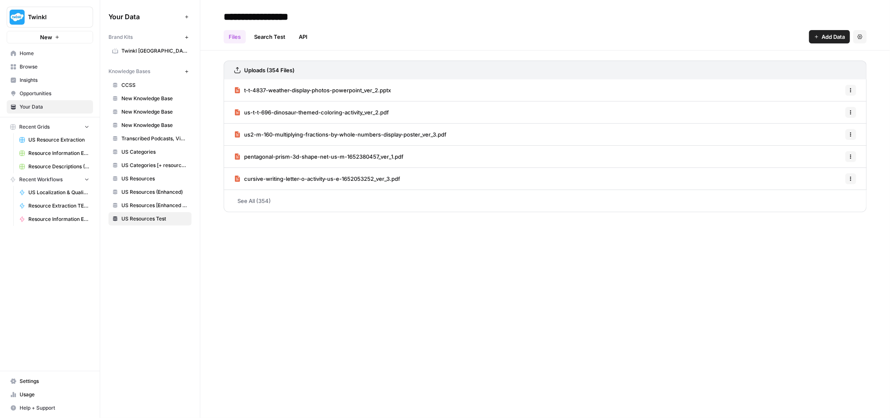
click at [818, 40] on button "Add Data" at bounding box center [829, 36] width 41 height 13
click at [337, 38] on div "Files Search Test API Add Data Settings" at bounding box center [545, 33] width 643 height 20
click at [310, 36] on link "API" at bounding box center [303, 36] width 19 height 13
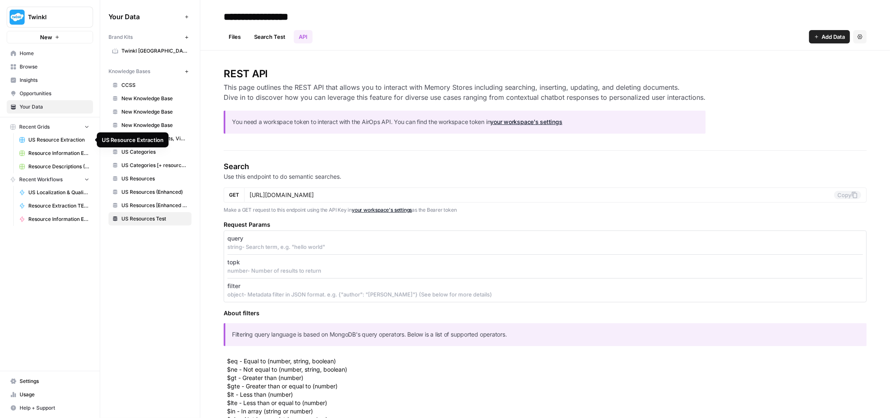
click at [59, 141] on span "US Resource Extraction" at bounding box center [58, 140] width 61 height 8
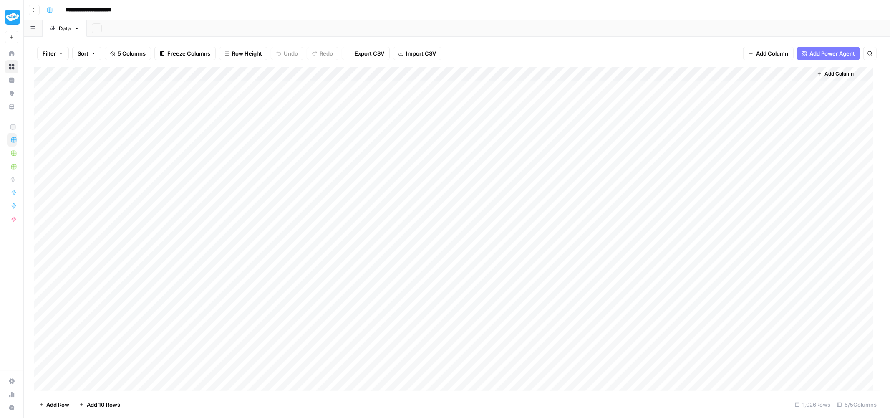
click at [32, 10] on icon "button" at bounding box center [34, 9] width 4 height 3
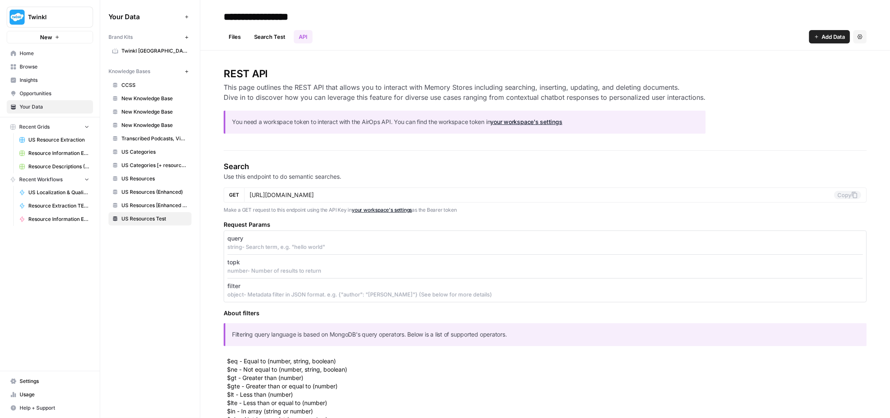
click at [51, 154] on span "Resource Information Extraction Grid (1)" at bounding box center [58, 153] width 61 height 8
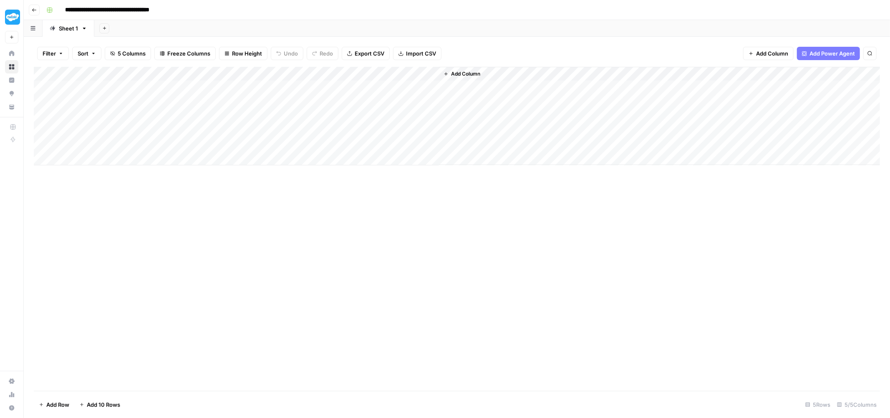
click at [470, 71] on span "Add Column" at bounding box center [465, 74] width 29 height 8
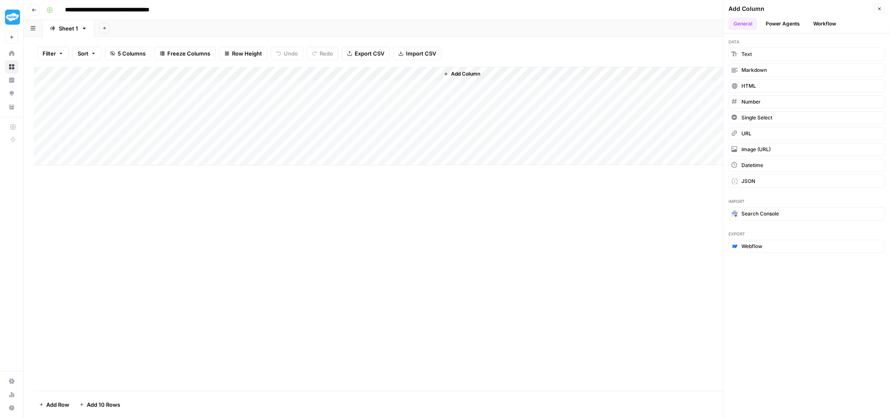
click at [465, 88] on div "Add Column" at bounding box center [659, 116] width 441 height 98
click at [881, 11] on button "Close" at bounding box center [879, 8] width 11 height 11
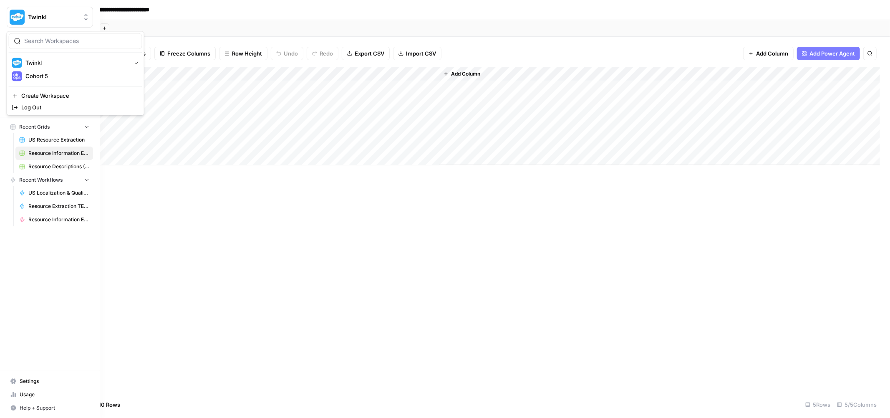
click at [15, 19] on img "Workspace: Twinkl" at bounding box center [17, 17] width 15 height 15
click at [62, 65] on span "Twinkl" at bounding box center [76, 62] width 103 height 8
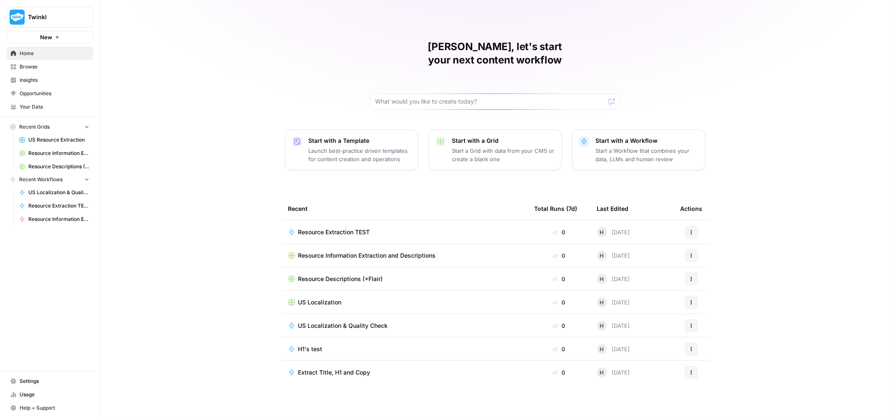
click at [49, 12] on button "Twinkl" at bounding box center [50, 17] width 86 height 21
click at [65, 78] on span "Cohort 5" at bounding box center [80, 76] width 110 height 8
click at [41, 8] on button "Twinkl" at bounding box center [50, 17] width 86 height 21
click at [215, 35] on div "Holly, let's start your next content workflow Start with a Template Launch best…" at bounding box center [495, 209] width 790 height 418
click at [51, 17] on span "Twinkl" at bounding box center [53, 17] width 50 height 8
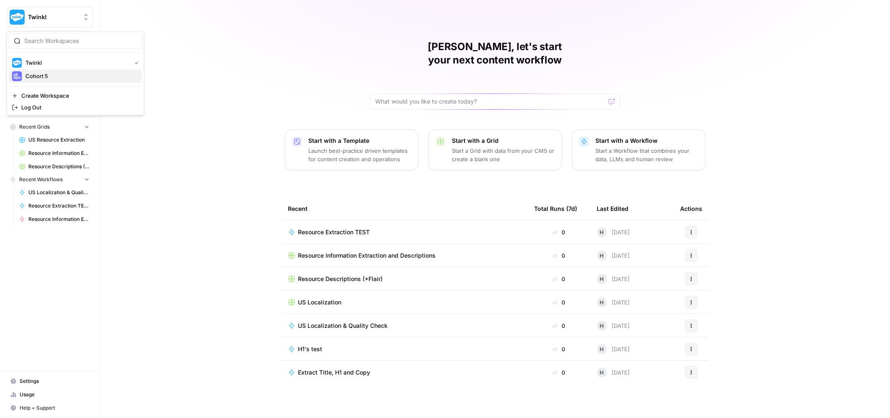
click at [56, 81] on div "Cohort 5" at bounding box center [75, 76] width 127 height 10
click at [43, 69] on span "Browse" at bounding box center [55, 67] width 70 height 8
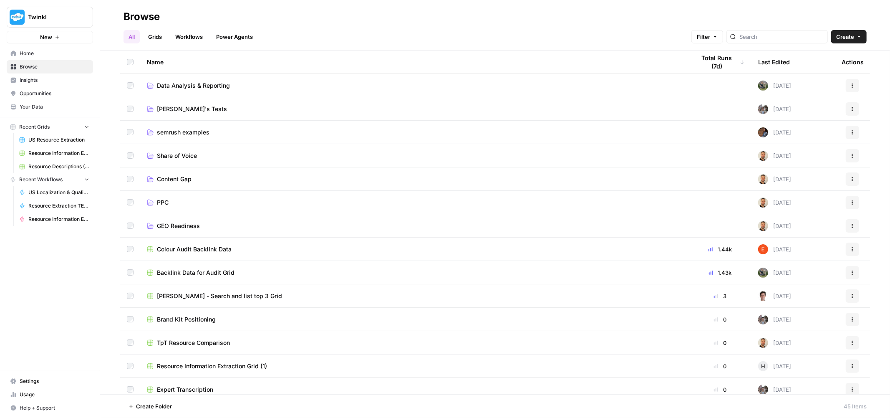
click at [67, 15] on span "Twinkl" at bounding box center [53, 17] width 50 height 8
click at [386, 16] on div "Browse" at bounding box center [494, 16] width 743 height 13
click at [23, 107] on span "Your Data" at bounding box center [55, 107] width 70 height 8
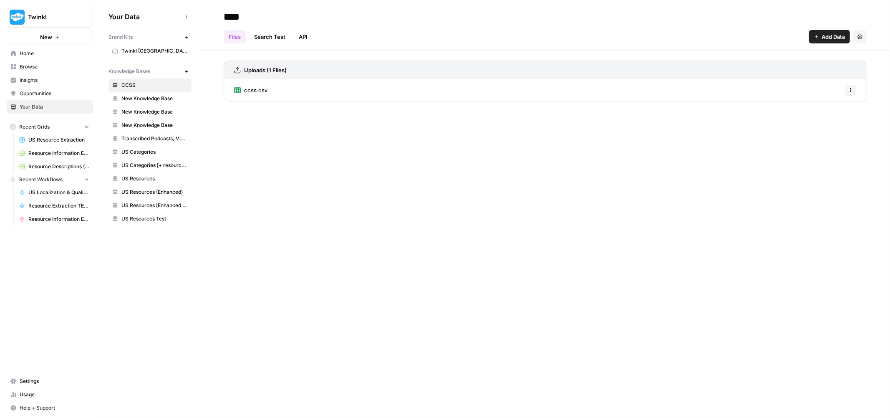
click at [190, 70] on button "New" at bounding box center [186, 71] width 10 height 10
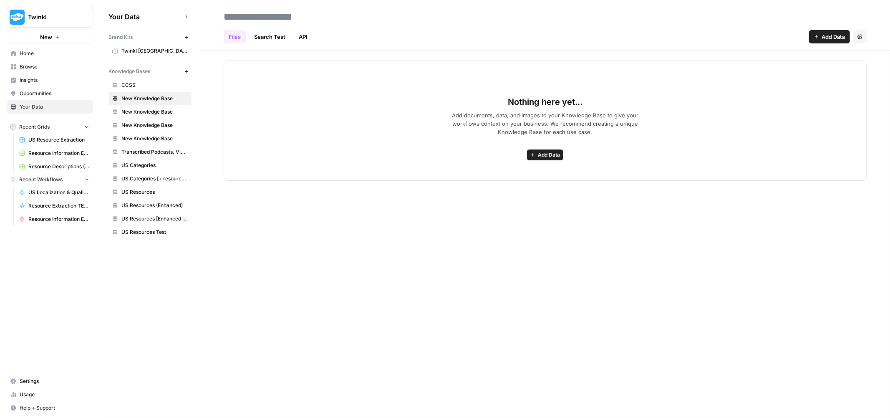
click at [136, 86] on span "CCSS" at bounding box center [154, 85] width 66 height 8
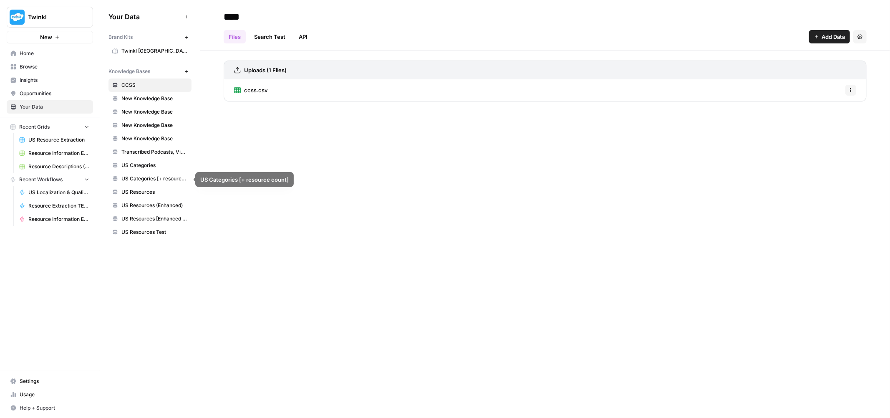
click at [149, 163] on span "US Categories" at bounding box center [154, 165] width 66 height 8
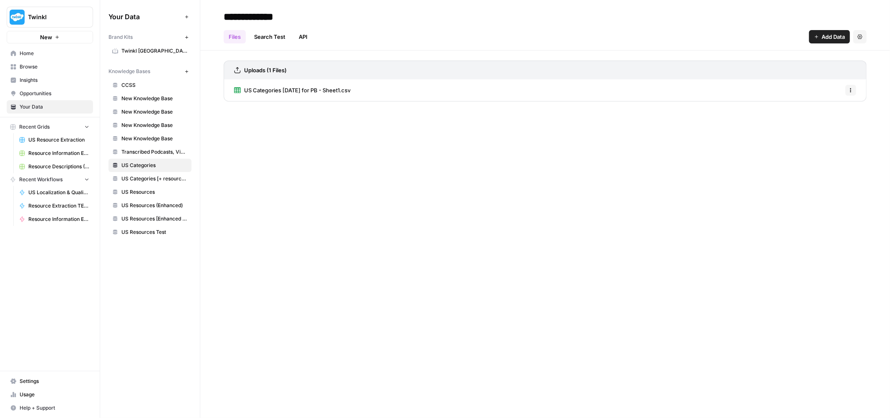
click at [301, 37] on link "API" at bounding box center [303, 36] width 19 height 13
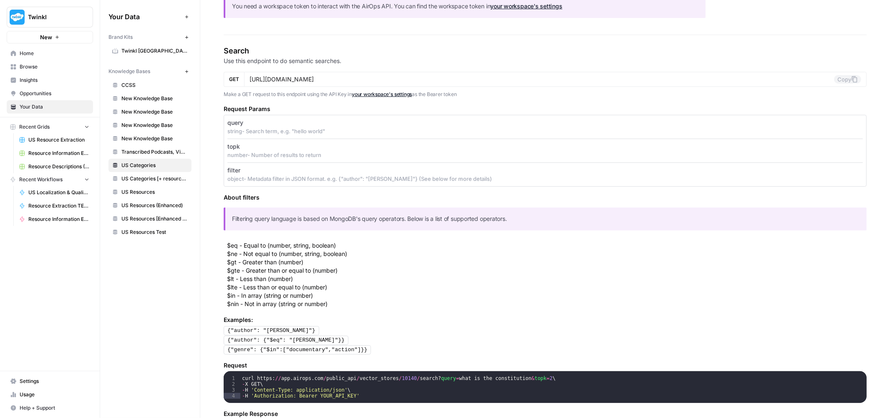
drag, startPoint x: 516, startPoint y: 175, endPoint x: 514, endPoint y: 201, distance: 25.9
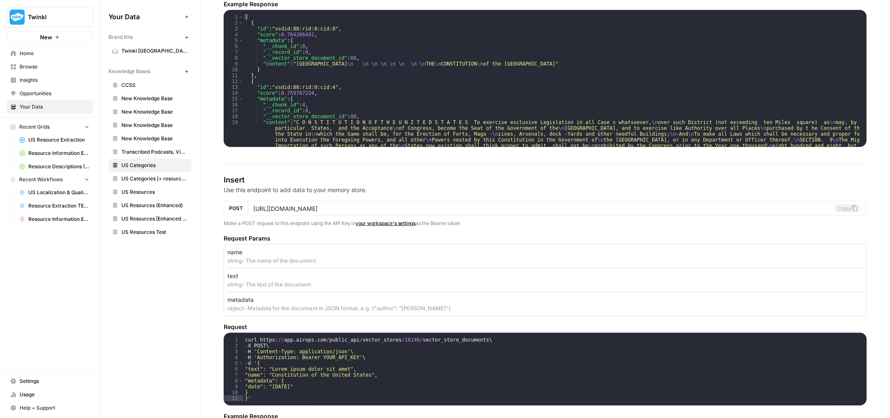
scroll to position [541, 0]
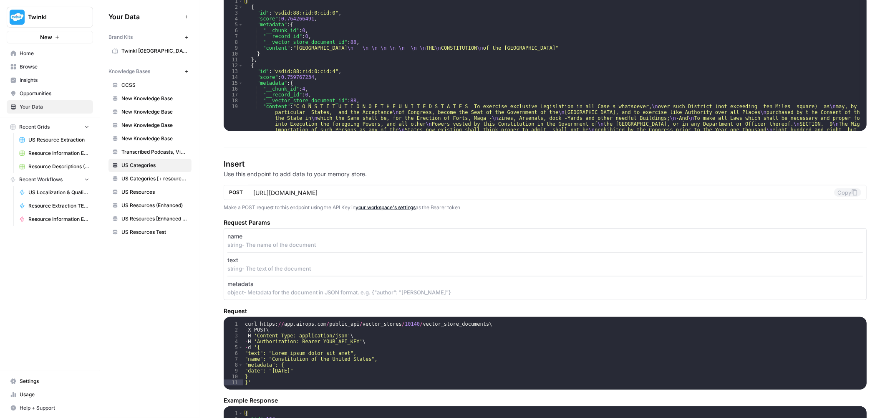
click at [578, 172] on p "Use this endpoint to add data to your memory store." at bounding box center [545, 174] width 643 height 8
click at [149, 232] on span "US Resources Test" at bounding box center [154, 232] width 66 height 8
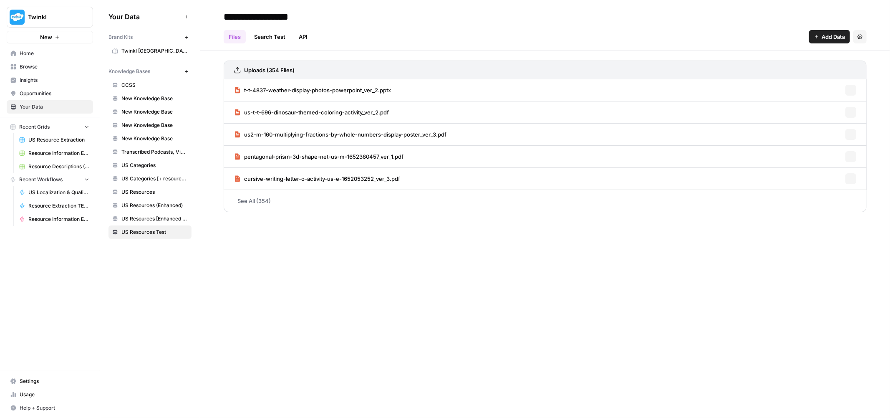
click at [303, 40] on link "API" at bounding box center [303, 36] width 19 height 13
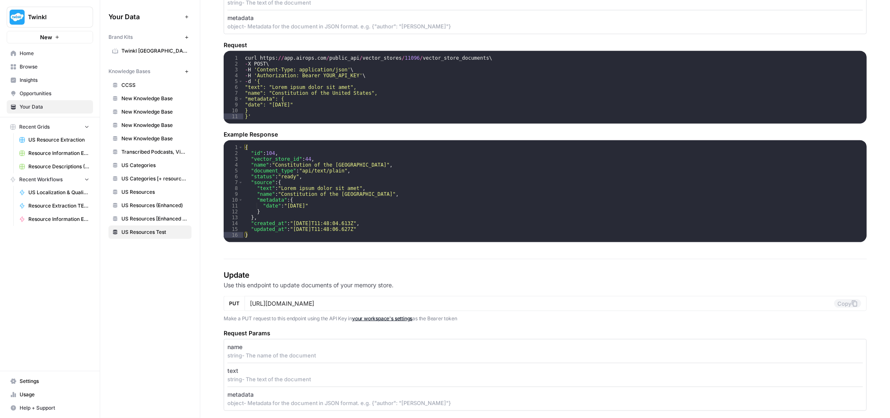
scroll to position [819, 0]
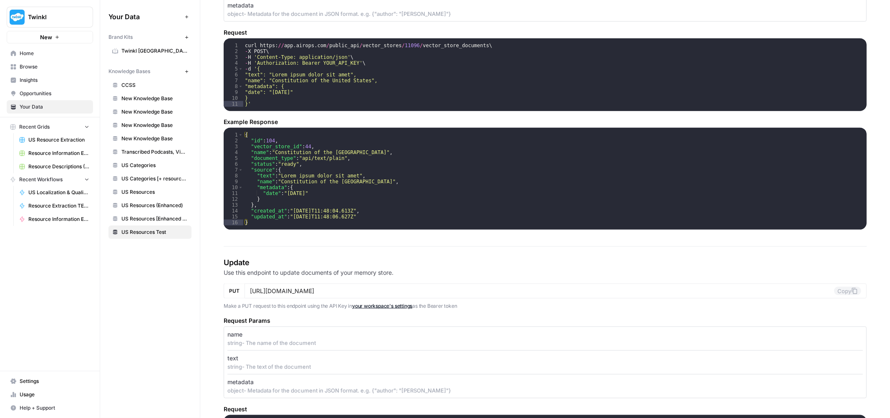
drag, startPoint x: 485, startPoint y: 241, endPoint x: 487, endPoint y: 247, distance: 5.7
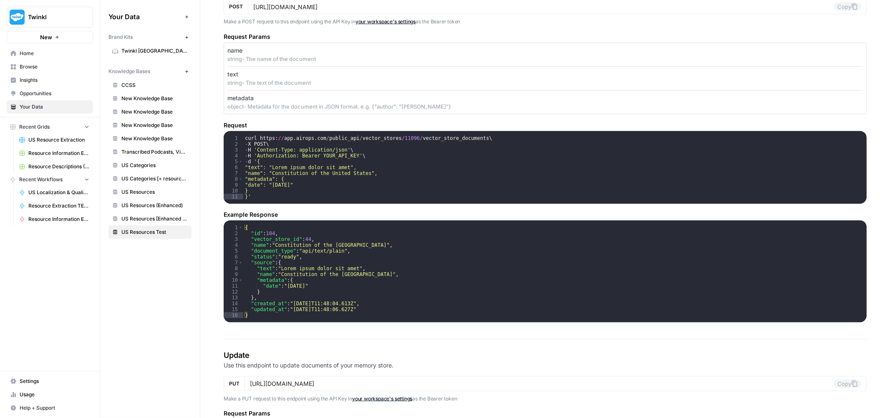
scroll to position [0, 0]
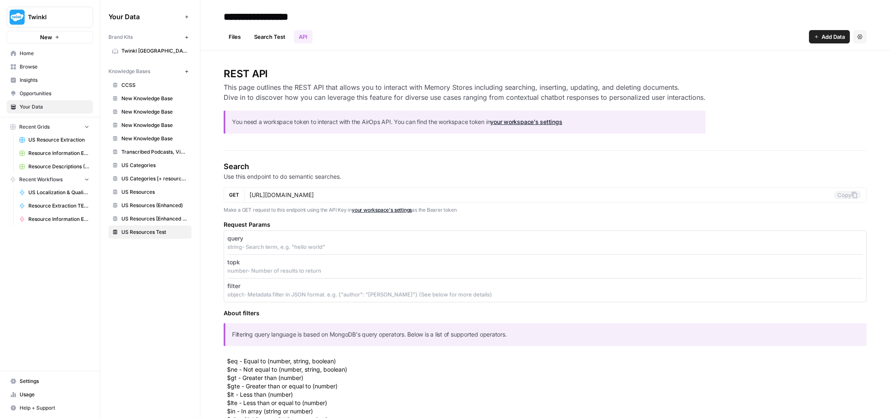
click at [236, 37] on link "Files" at bounding box center [235, 36] width 22 height 13
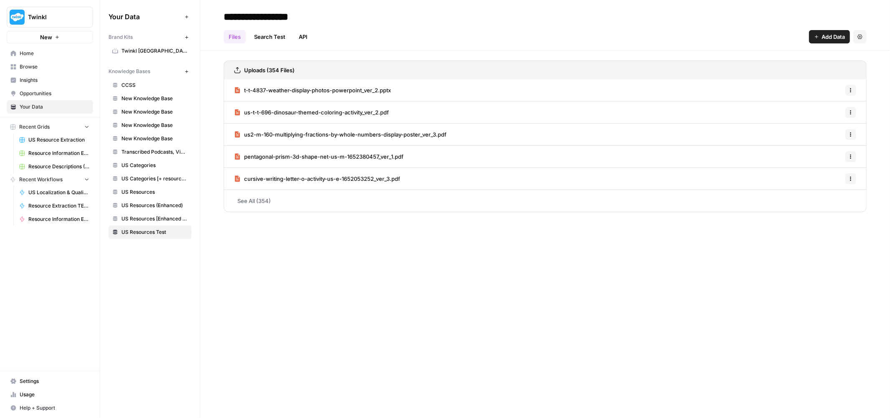
click at [298, 36] on link "API" at bounding box center [303, 36] width 19 height 13
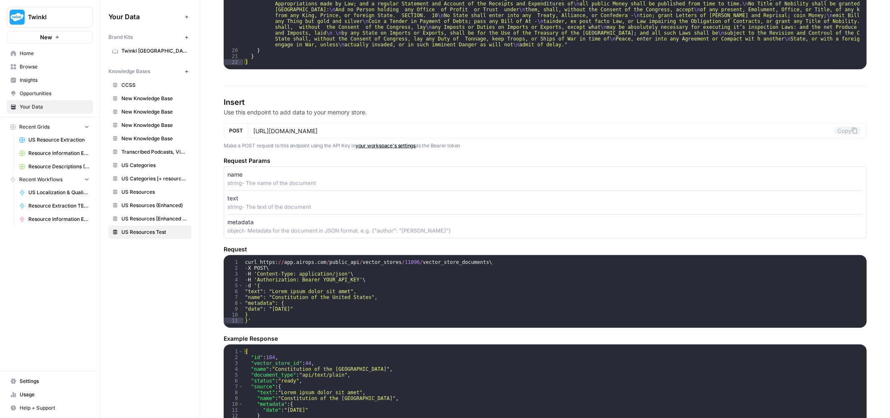
scroll to position [741, 0]
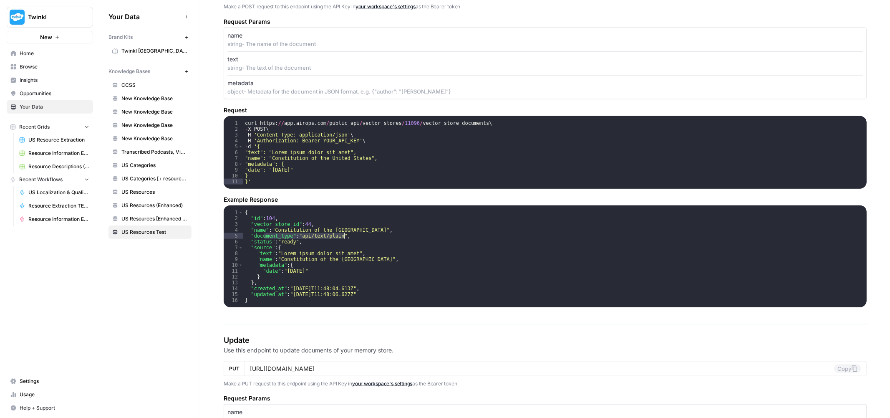
drag, startPoint x: 264, startPoint y: 235, endPoint x: 343, endPoint y: 235, distance: 78.8
click at [343, 235] on div "{ "id" : 104 , "vector_store_id" : 44 , "name" : "Constitution of the [GEOGRAPH…" at bounding box center [554, 265] width 623 height 113
click at [343, 235] on div "{ "id" : 104 , "vector_store_id" : 44 , "name" : "Constitution of the [GEOGRAPH…" at bounding box center [554, 256] width 623 height 102
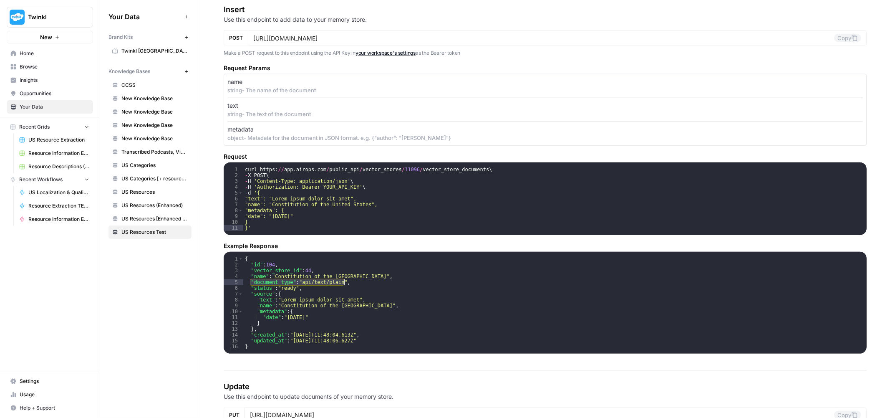
drag, startPoint x: 250, startPoint y: 278, endPoint x: 366, endPoint y: 281, distance: 116.0
click at [366, 281] on div "{ "id" : 104 , "vector_store_id" : 44 , "name" : "Constitution of the [GEOGRAPH…" at bounding box center [554, 312] width 623 height 113
click at [385, 271] on div "{ "id" : 104 , "vector_store_id" : 44 , "name" : "Constitution of the [GEOGRAPH…" at bounding box center [554, 312] width 623 height 113
type textarea "**********"
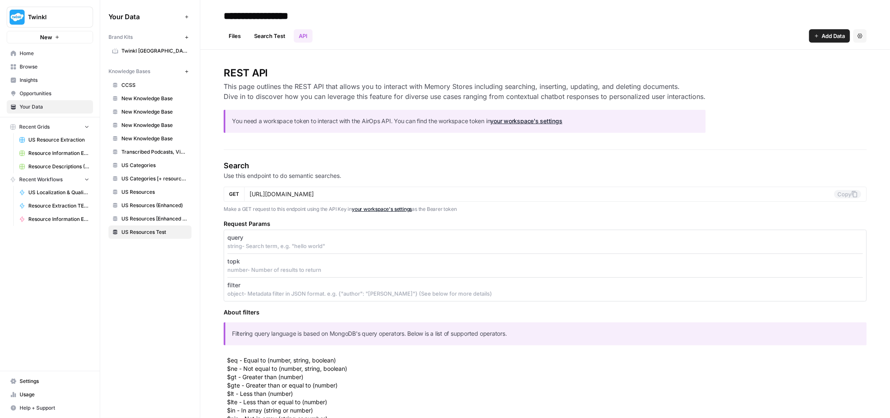
scroll to position [0, 0]
click at [855, 38] on button "Settings" at bounding box center [859, 36] width 13 height 13
click at [541, 46] on header "**********" at bounding box center [544, 25] width 689 height 50
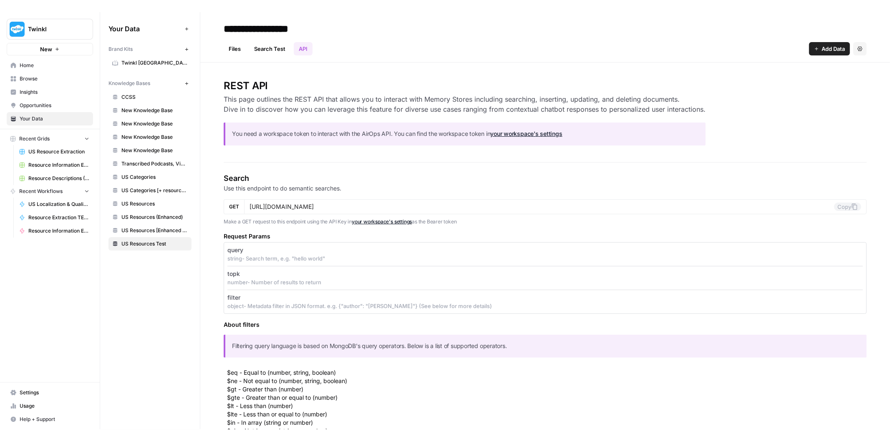
scroll to position [46, 0]
